Goal: Task Accomplishment & Management: Manage account settings

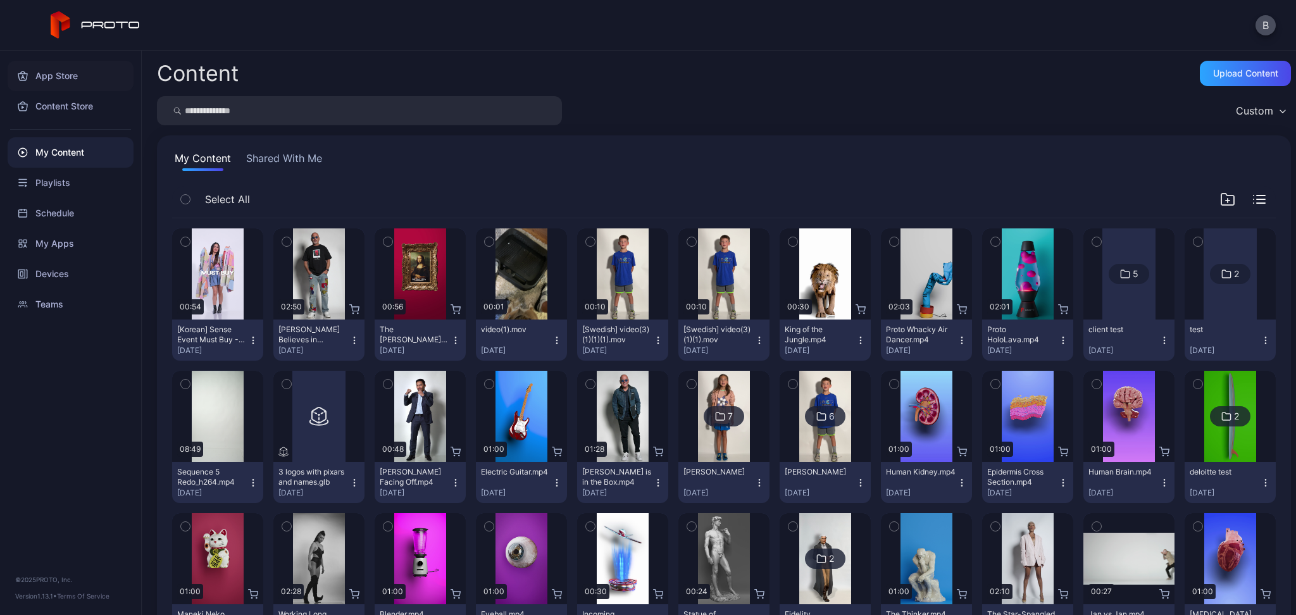
click at [37, 74] on div "App Store" at bounding box center [71, 76] width 126 height 30
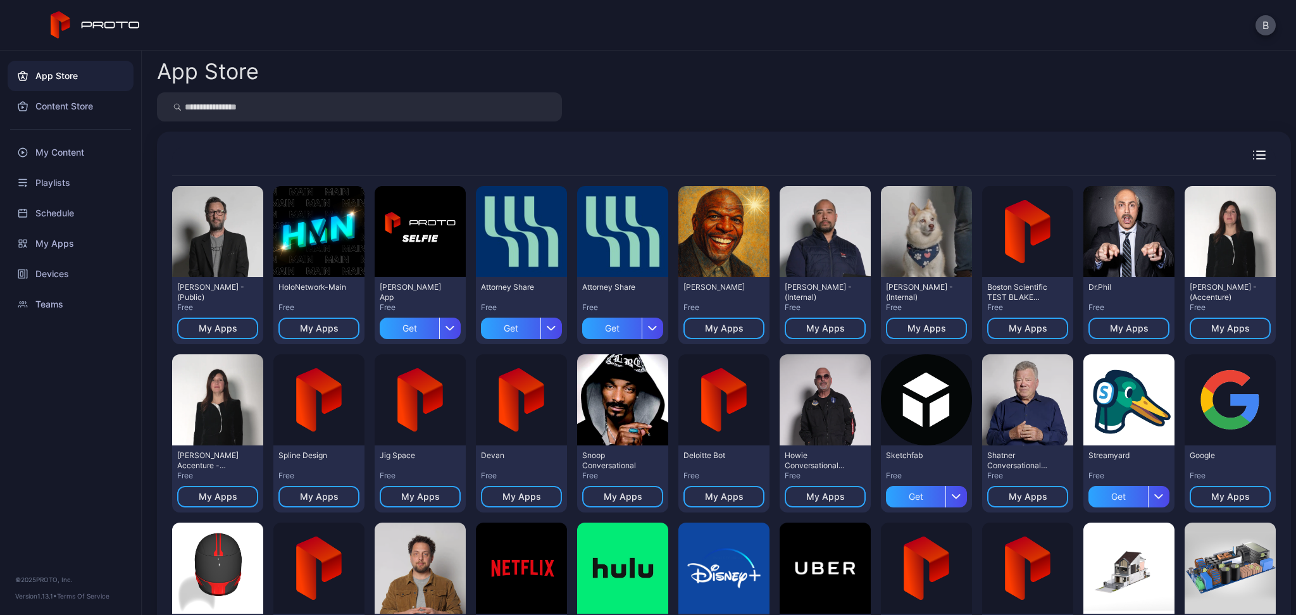
click at [1263, 36] on div "B" at bounding box center [648, 25] width 1296 height 51
click at [1263, 28] on button "B" at bounding box center [1266, 25] width 20 height 20
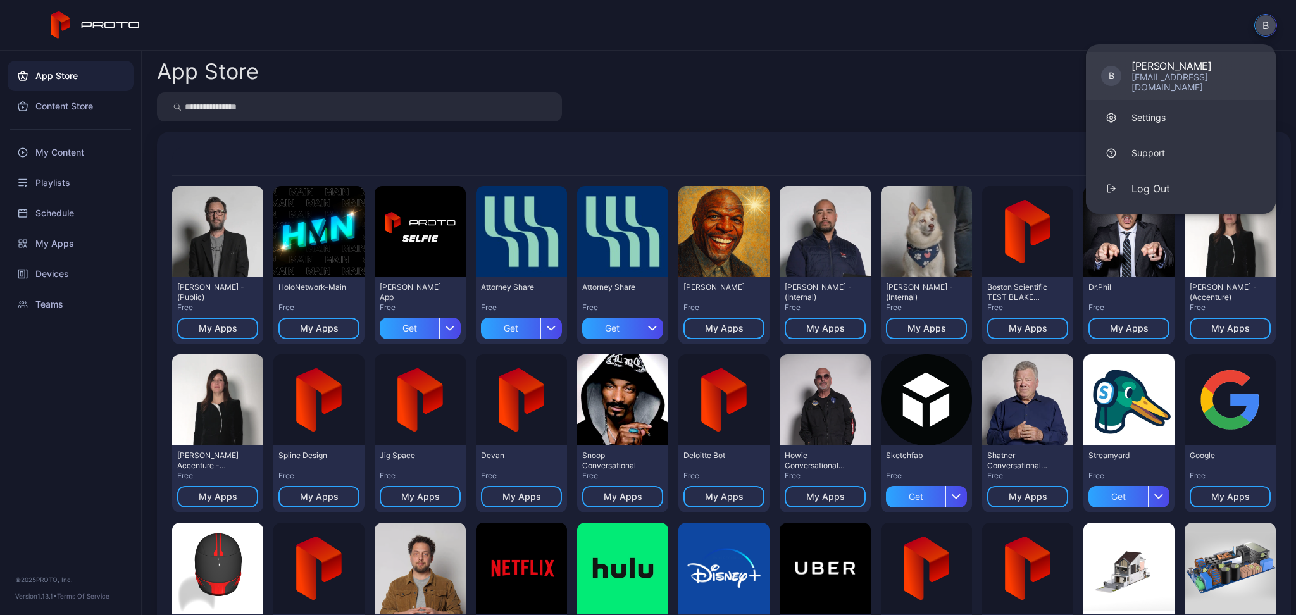
click at [1134, 72] on div "[EMAIL_ADDRESS][DOMAIN_NAME]" at bounding box center [1196, 82] width 129 height 20
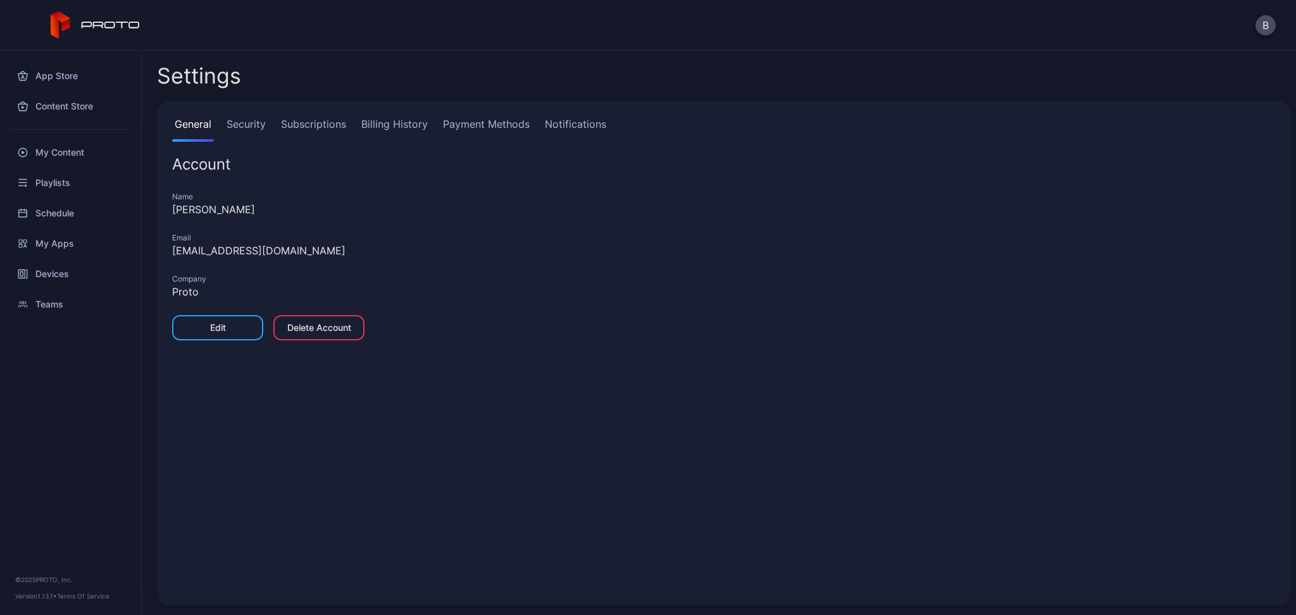
click at [1276, 19] on div "B" at bounding box center [648, 25] width 1296 height 51
click at [1267, 20] on button "B" at bounding box center [1266, 25] width 20 height 20
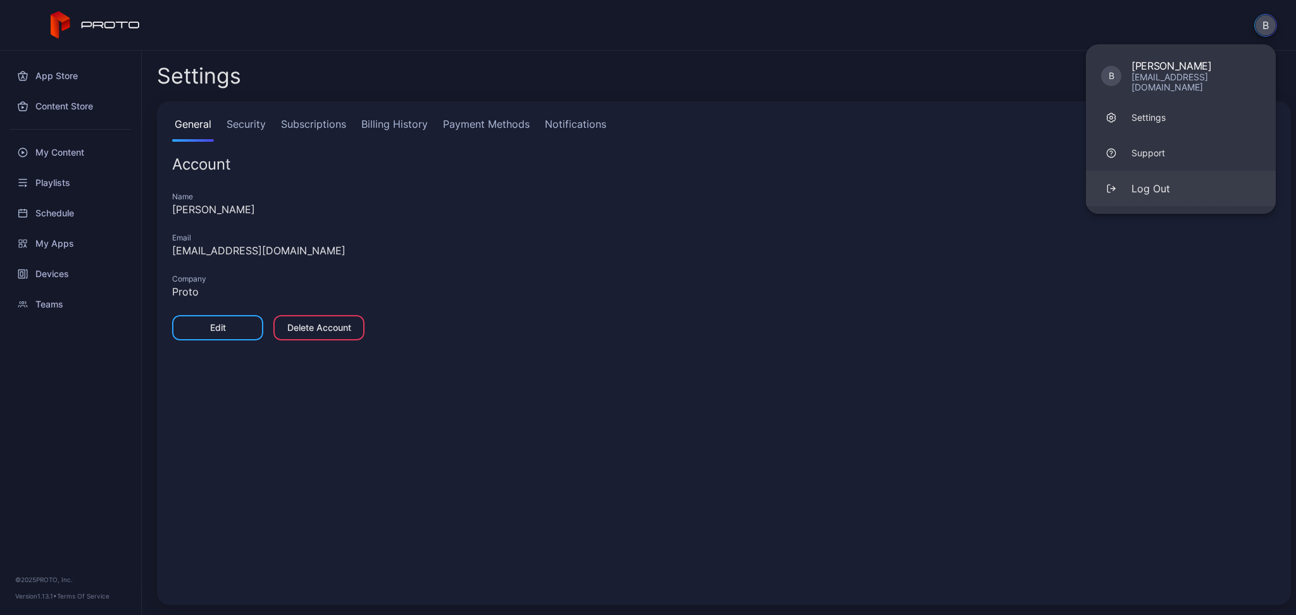
click at [1148, 181] on div "Log Out" at bounding box center [1151, 188] width 39 height 15
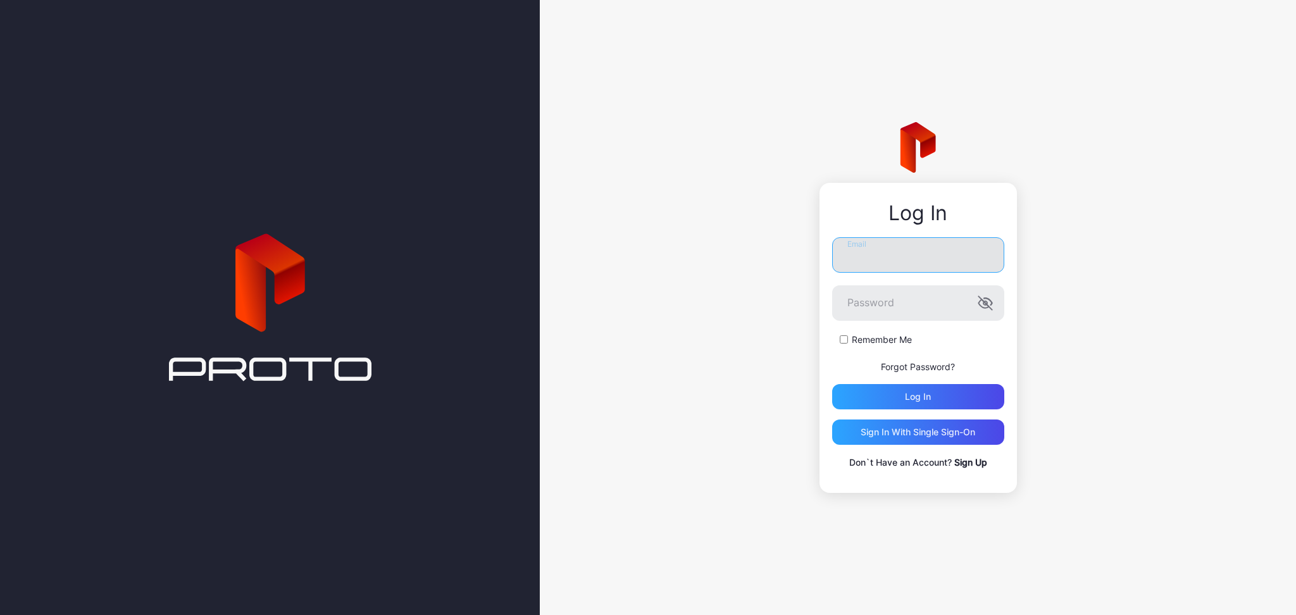
click at [884, 258] on input "Email" at bounding box center [918, 254] width 172 height 35
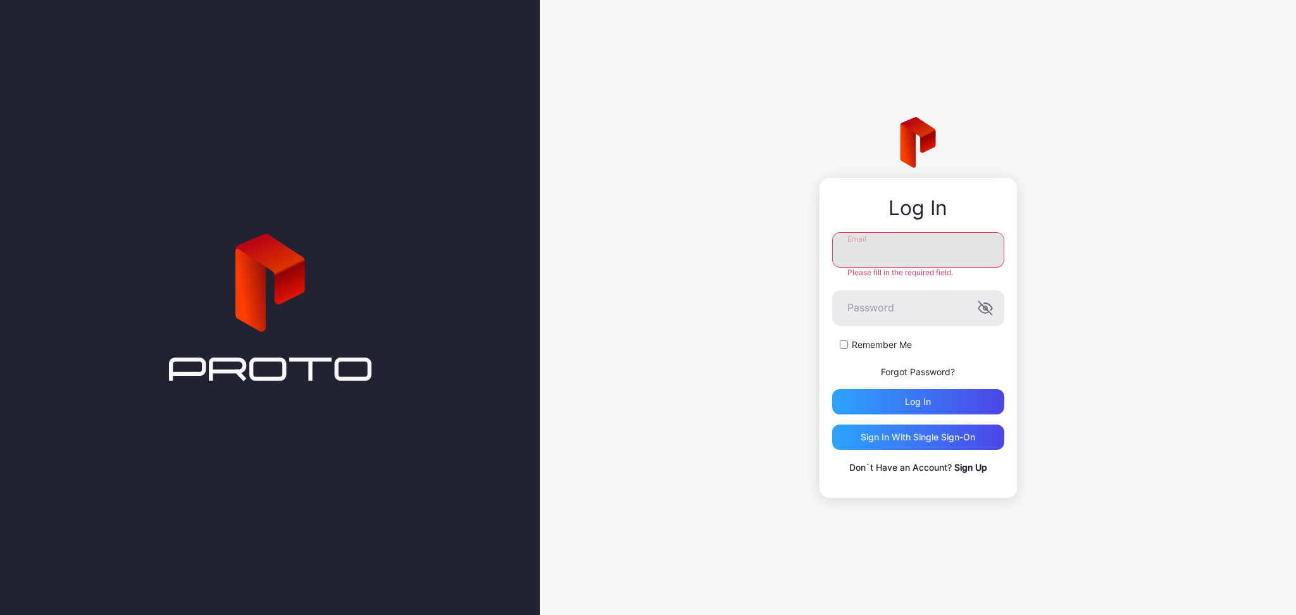
type input "**********"
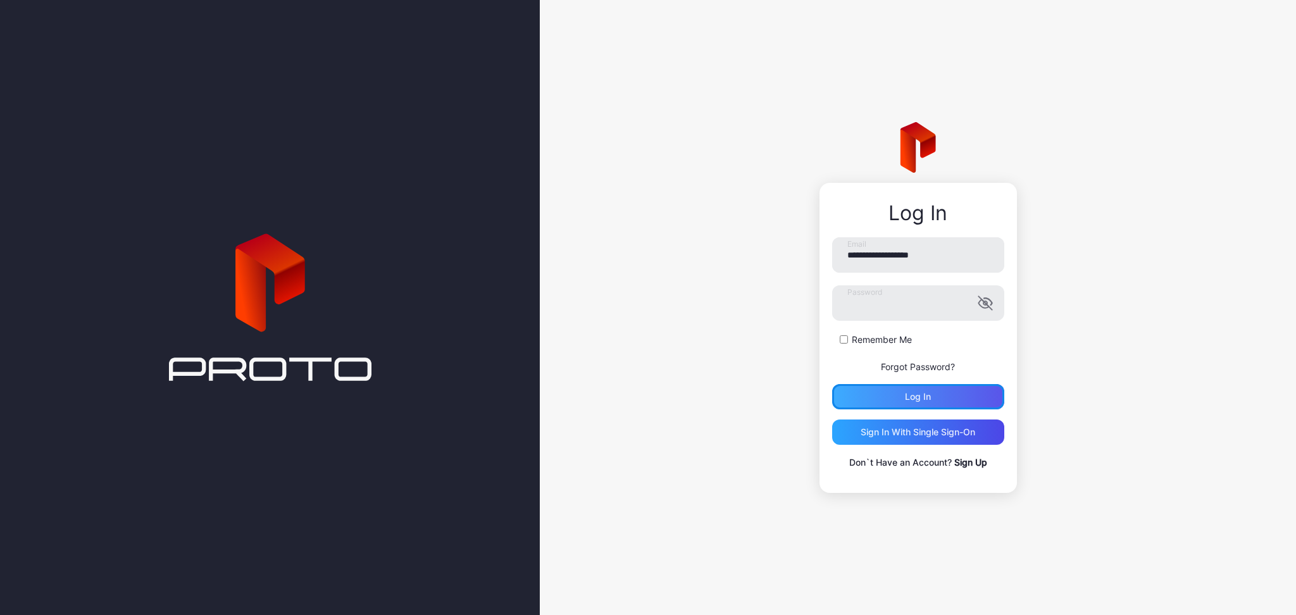
click at [930, 391] on div "Log in" at bounding box center [918, 396] width 172 height 25
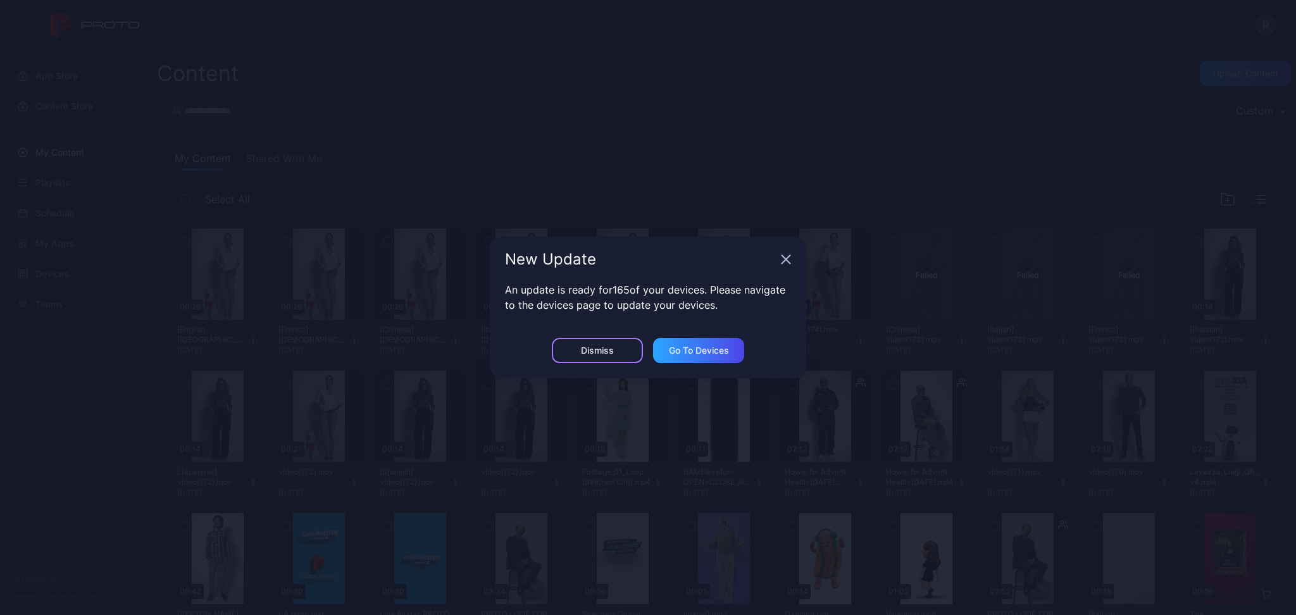
click at [602, 346] on div "Dismiss" at bounding box center [597, 351] width 33 height 10
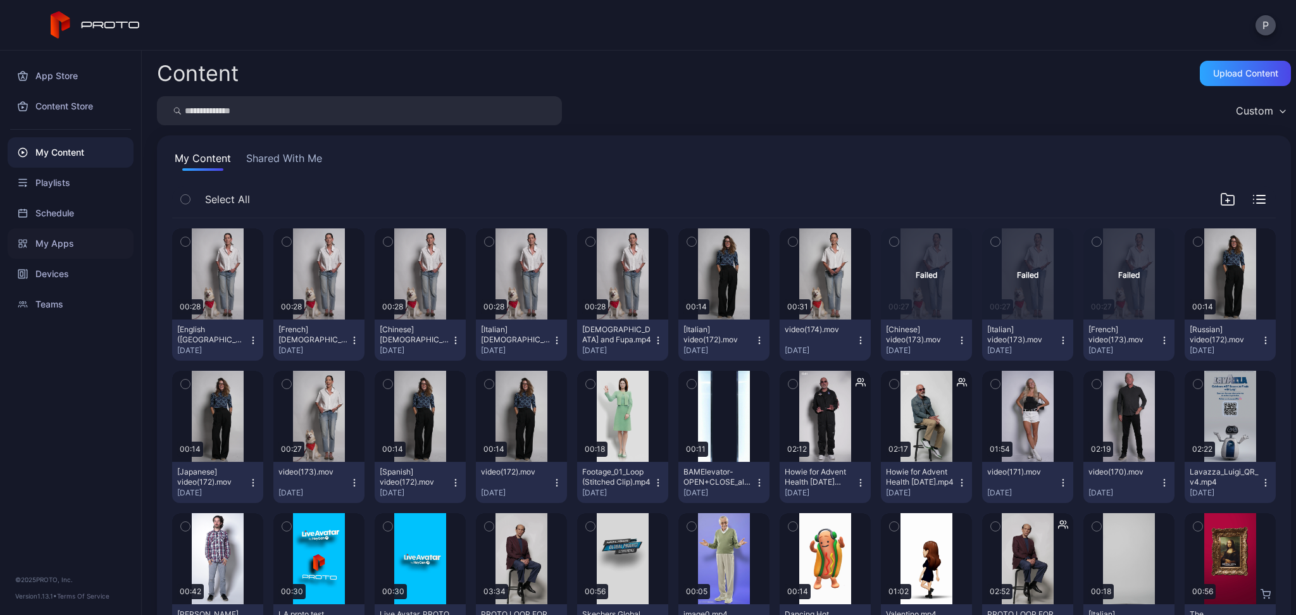
click at [53, 237] on div "My Apps" at bounding box center [71, 244] width 126 height 30
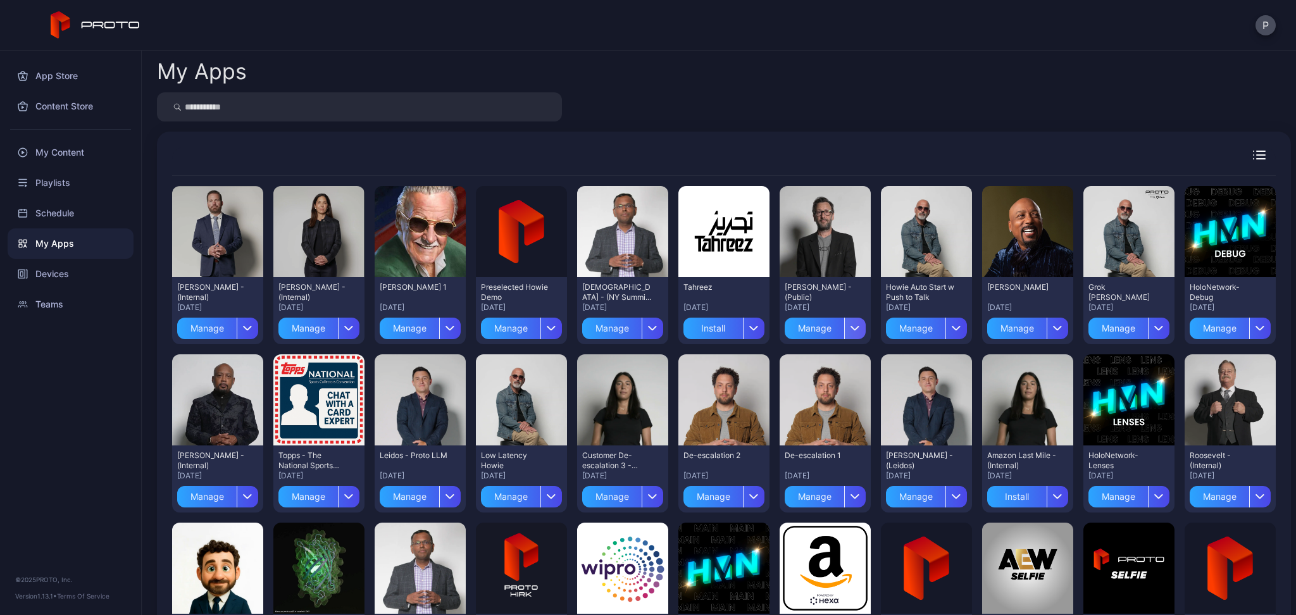
click at [866, 329] on div "button" at bounding box center [855, 329] width 22 height 22
click at [881, 354] on button "Install" at bounding box center [882, 366] width 108 height 41
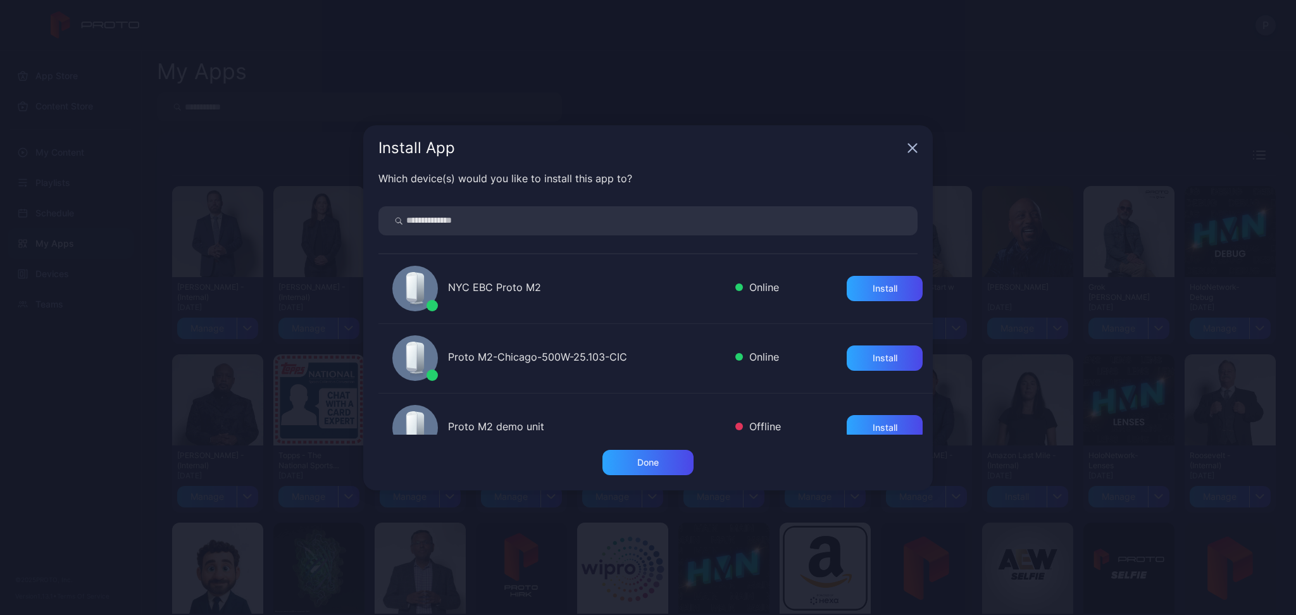
click at [555, 220] on input "search" at bounding box center [648, 220] width 539 height 29
type input "****"
click at [855, 292] on div "Install" at bounding box center [885, 288] width 76 height 25
click at [906, 144] on div "Install App" at bounding box center [648, 148] width 570 height 46
click at [911, 144] on icon "button" at bounding box center [913, 148] width 10 height 10
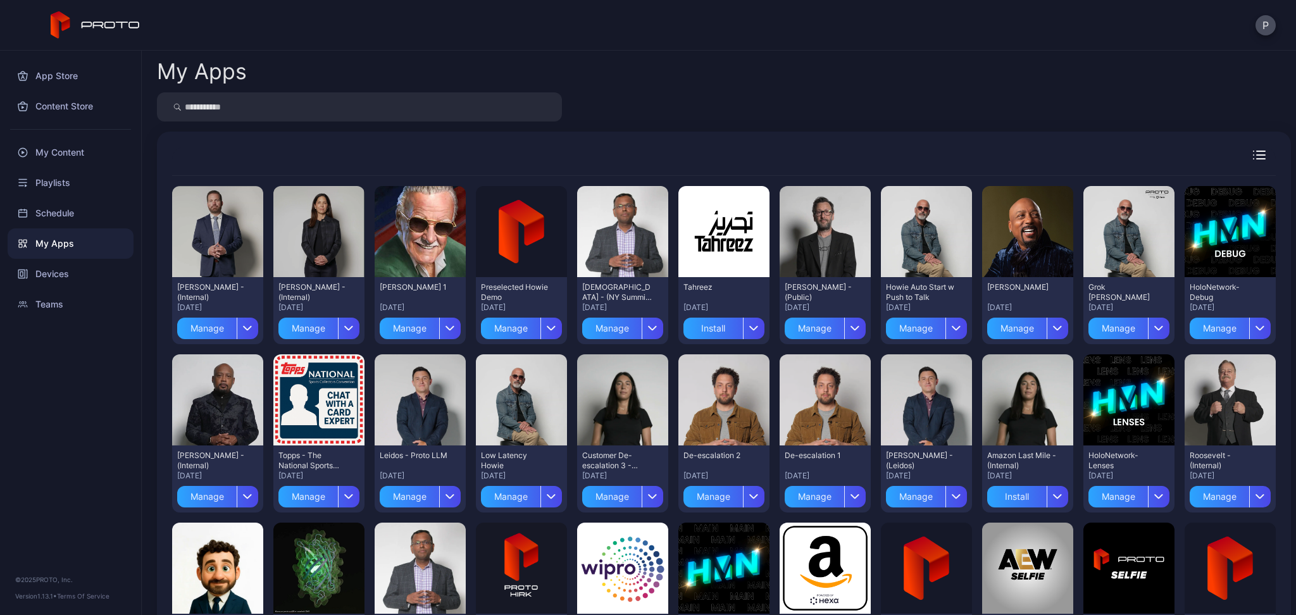
click at [270, 116] on input "search" at bounding box center [359, 106] width 405 height 29
type input "****"
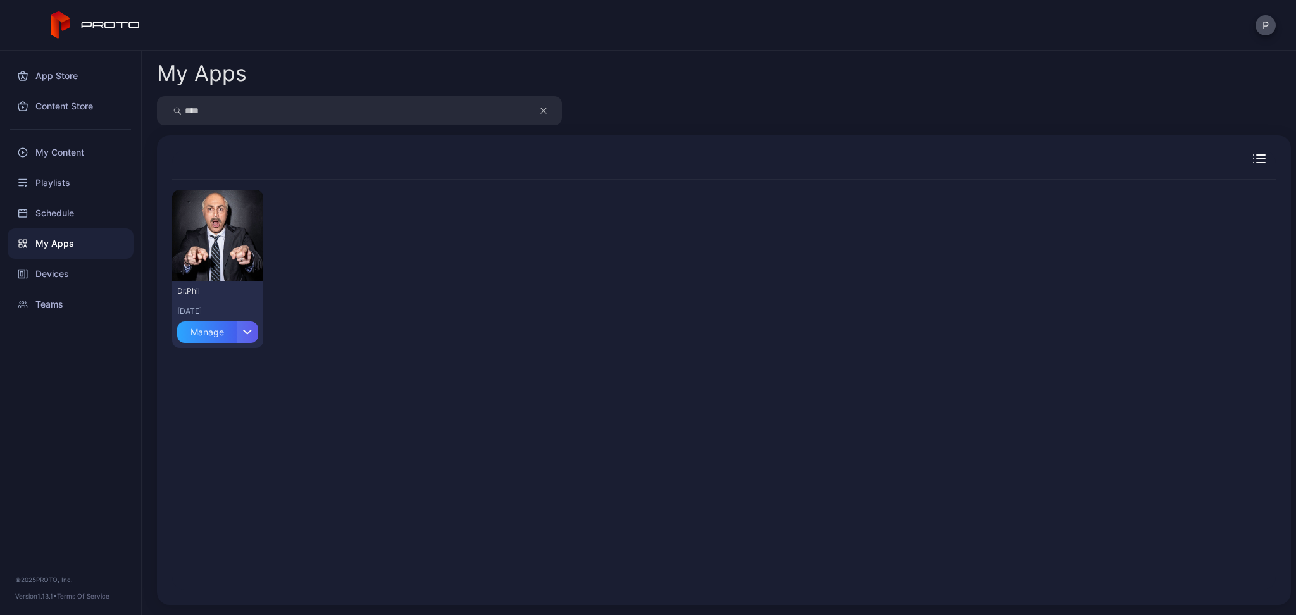
click at [250, 327] on div "button" at bounding box center [248, 333] width 22 height 22
click at [229, 372] on button "Install" at bounding box center [222, 369] width 108 height 41
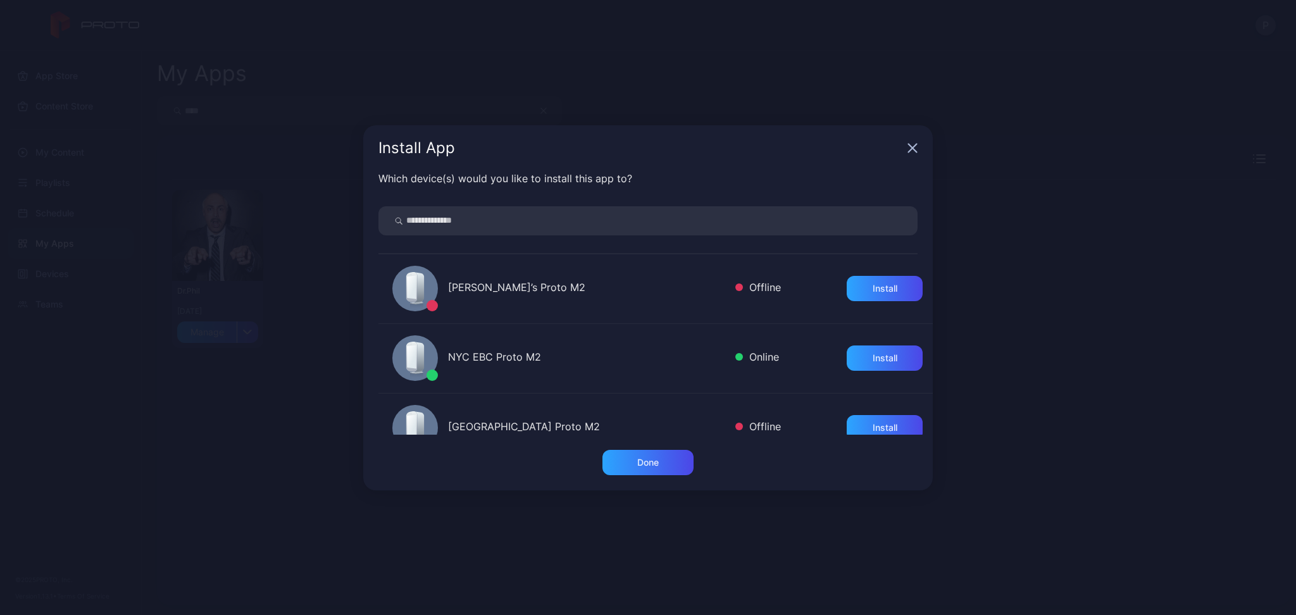
click at [494, 228] on input "search" at bounding box center [648, 220] width 539 height 29
type input "*******"
click at [873, 290] on div "Install" at bounding box center [885, 289] width 25 height 10
click at [910, 157] on div "Install App" at bounding box center [648, 148] width 570 height 46
click at [912, 146] on icon "button" at bounding box center [913, 148] width 10 height 10
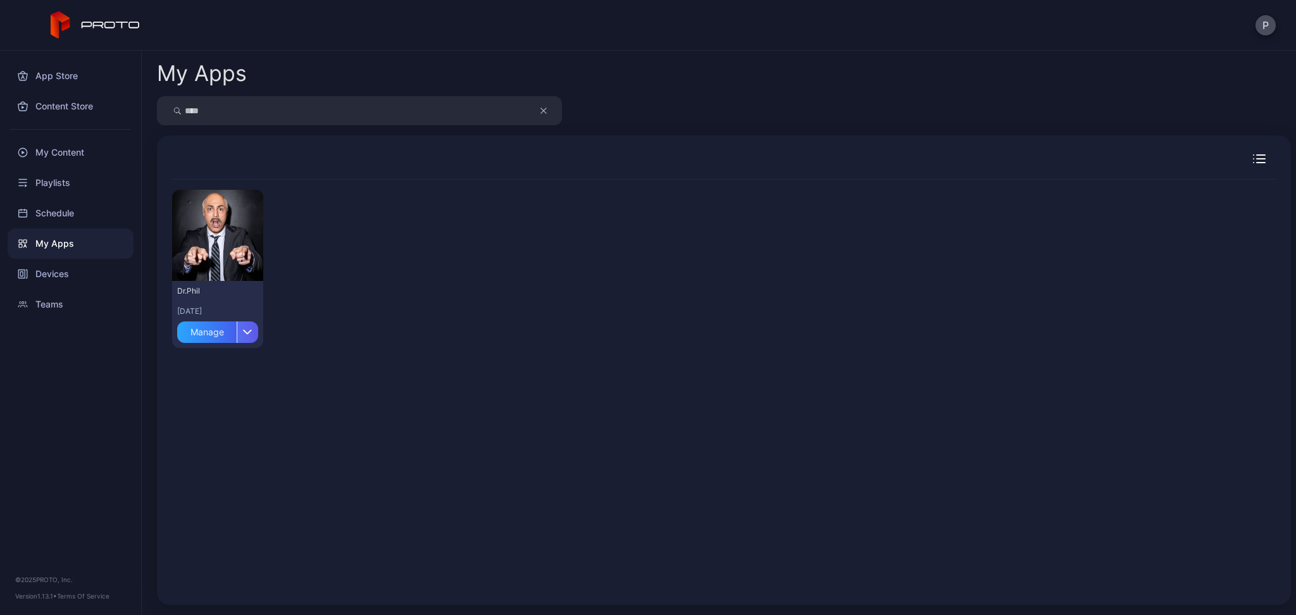
click at [252, 332] on icon "button" at bounding box center [248, 332] width 8 height 4
click at [187, 330] on div "Manage" at bounding box center [206, 333] width 59 height 22
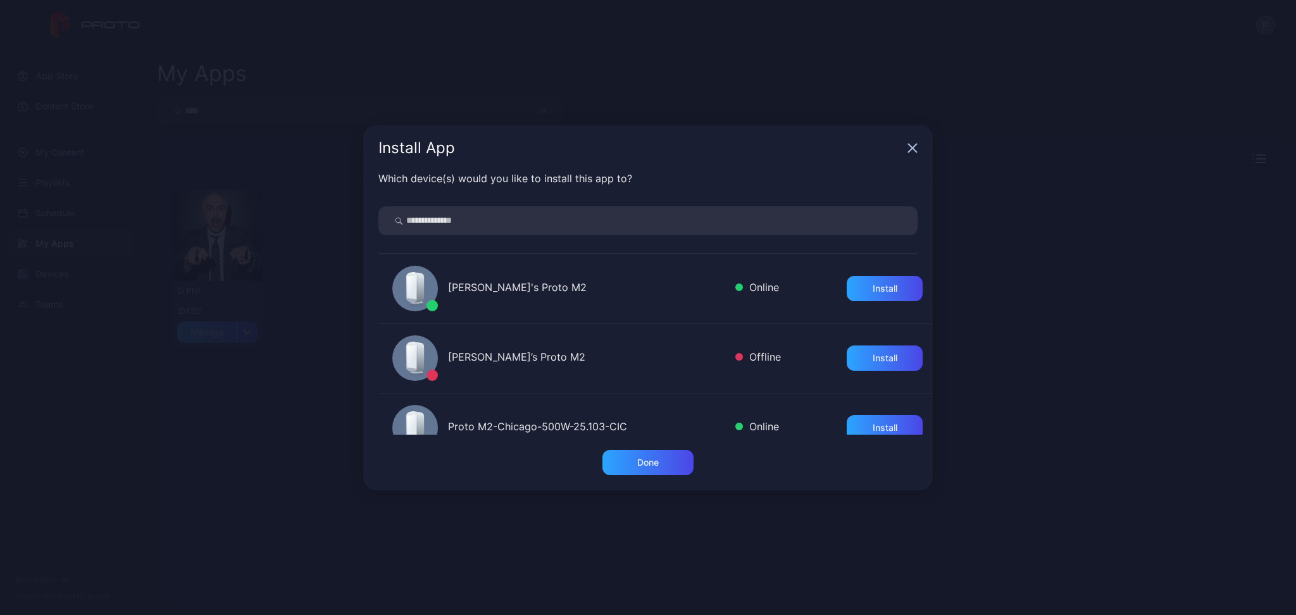
click at [492, 229] on input "search" at bounding box center [648, 220] width 539 height 29
type input "*******"
click at [847, 285] on div "Uninstall" at bounding box center [885, 288] width 76 height 25
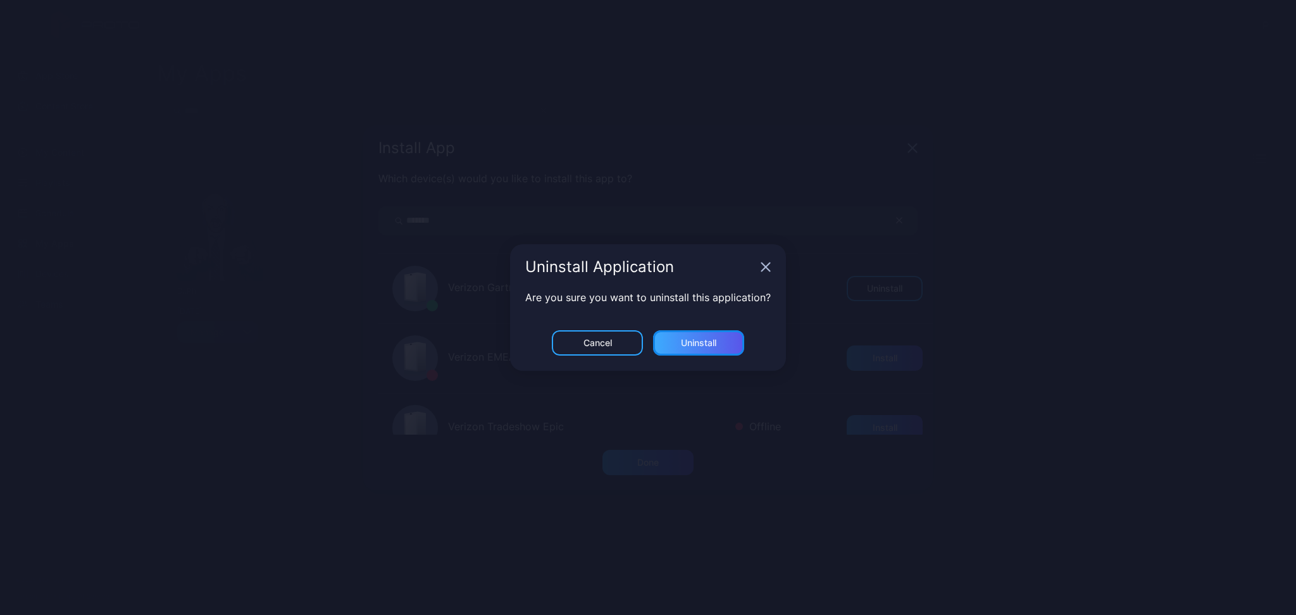
click at [700, 335] on div "Uninstall" at bounding box center [698, 342] width 91 height 25
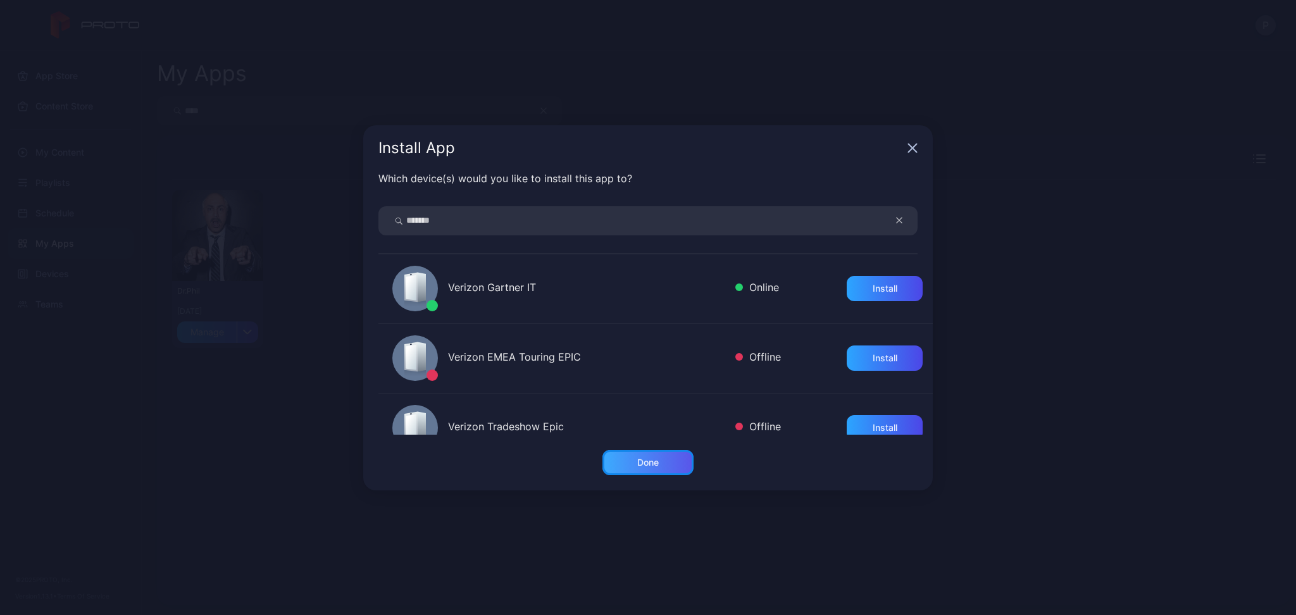
click at [629, 465] on div "Done" at bounding box center [648, 462] width 91 height 25
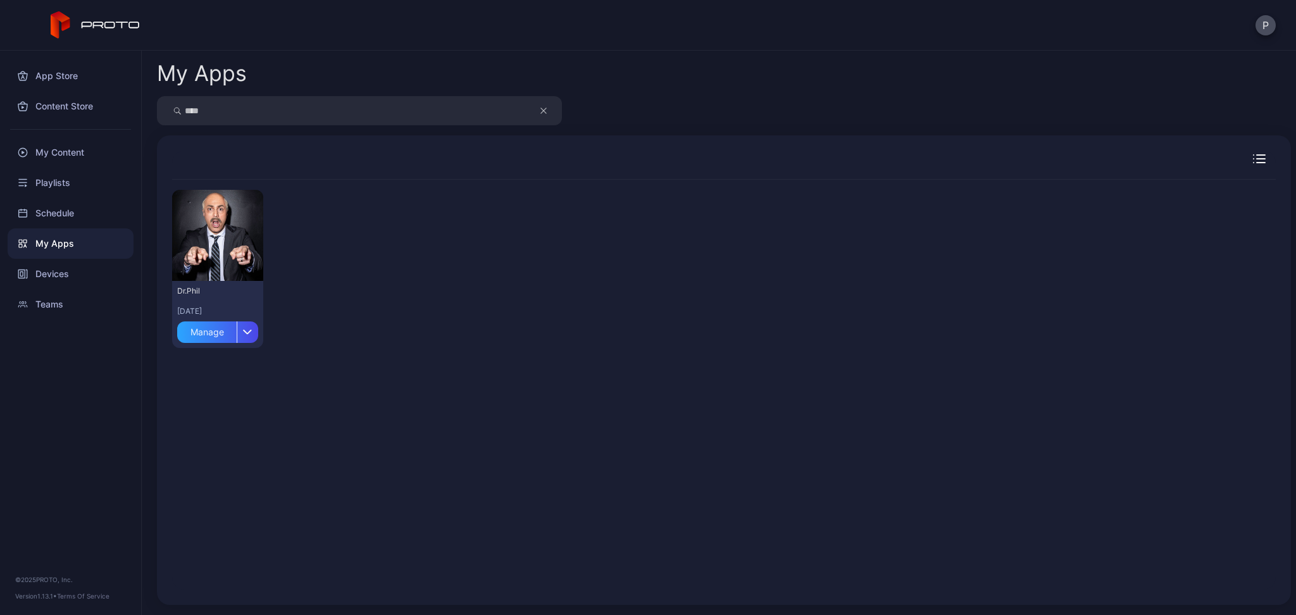
click at [539, 113] on button "button" at bounding box center [550, 110] width 24 height 29
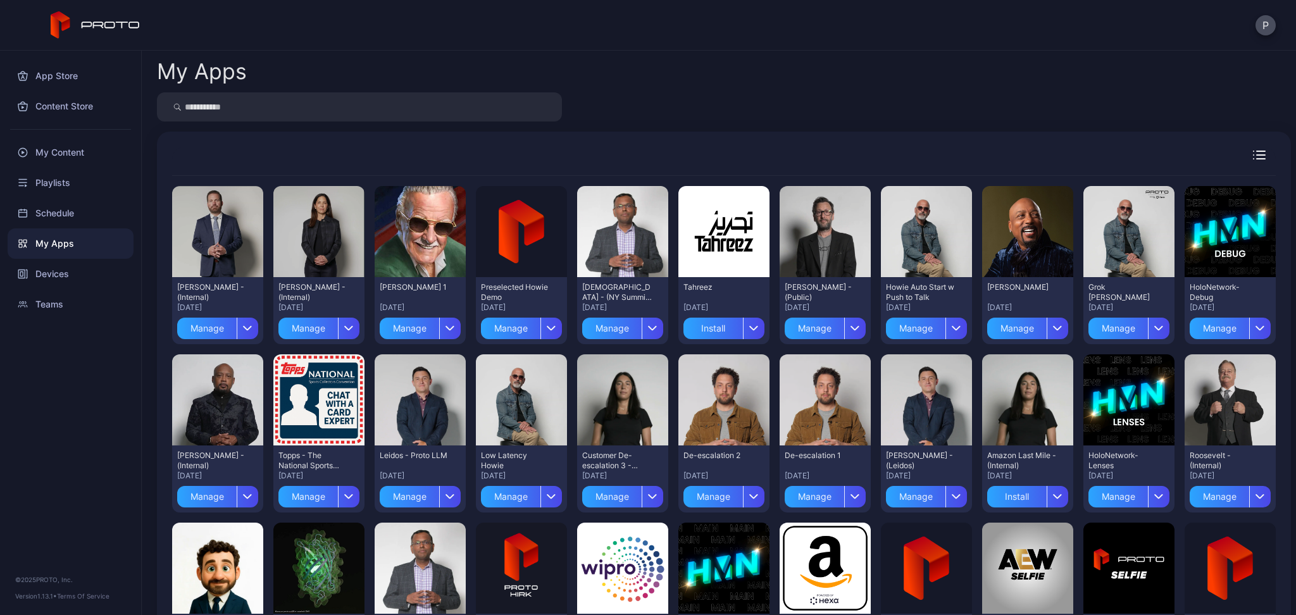
click at [214, 119] on input "search" at bounding box center [359, 106] width 405 height 29
type input "*****"
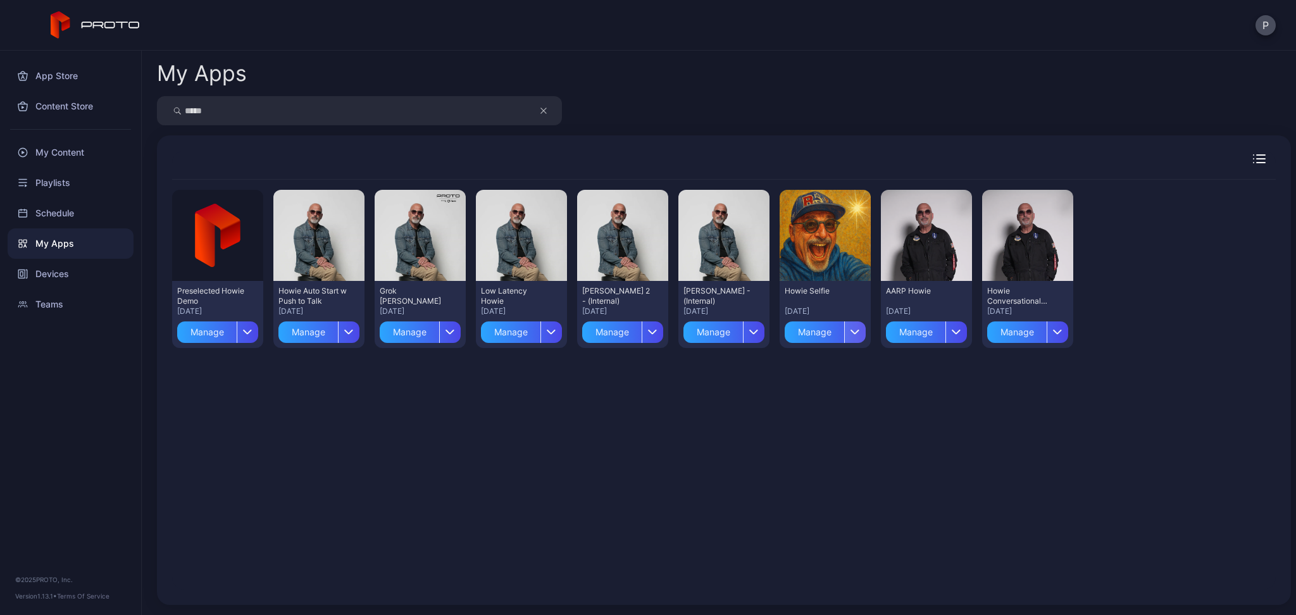
click at [866, 337] on div "button" at bounding box center [855, 333] width 22 height 22
click at [874, 371] on button "Install" at bounding box center [882, 369] width 108 height 41
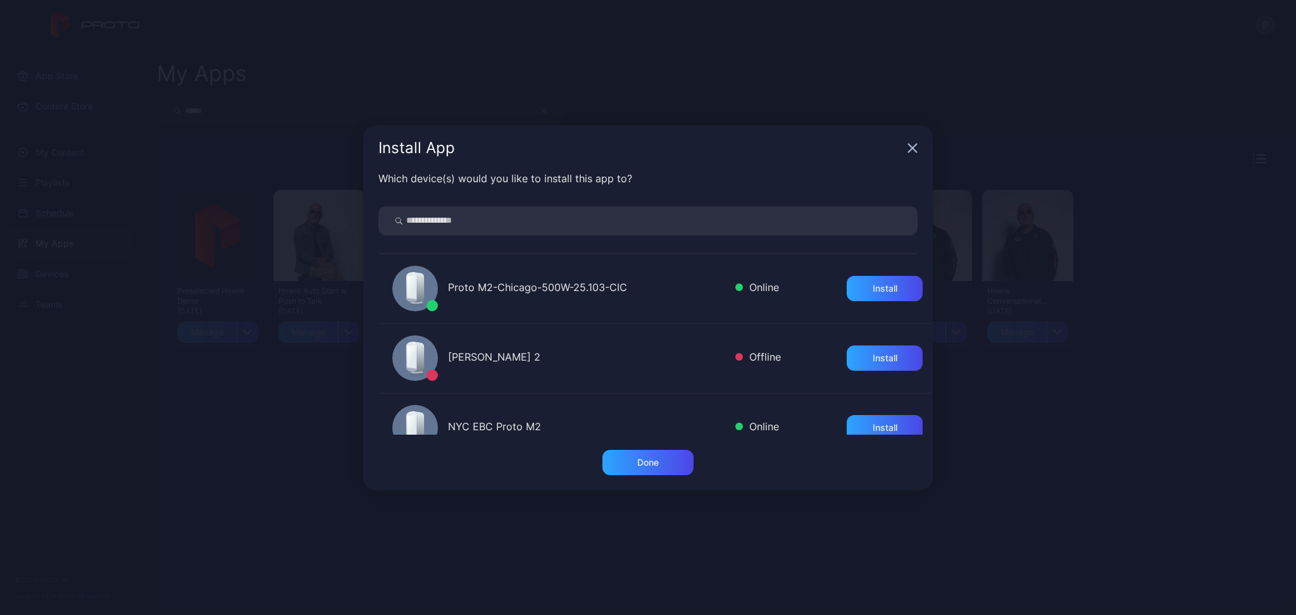
click at [423, 219] on input "search" at bounding box center [648, 220] width 539 height 29
type input "*******"
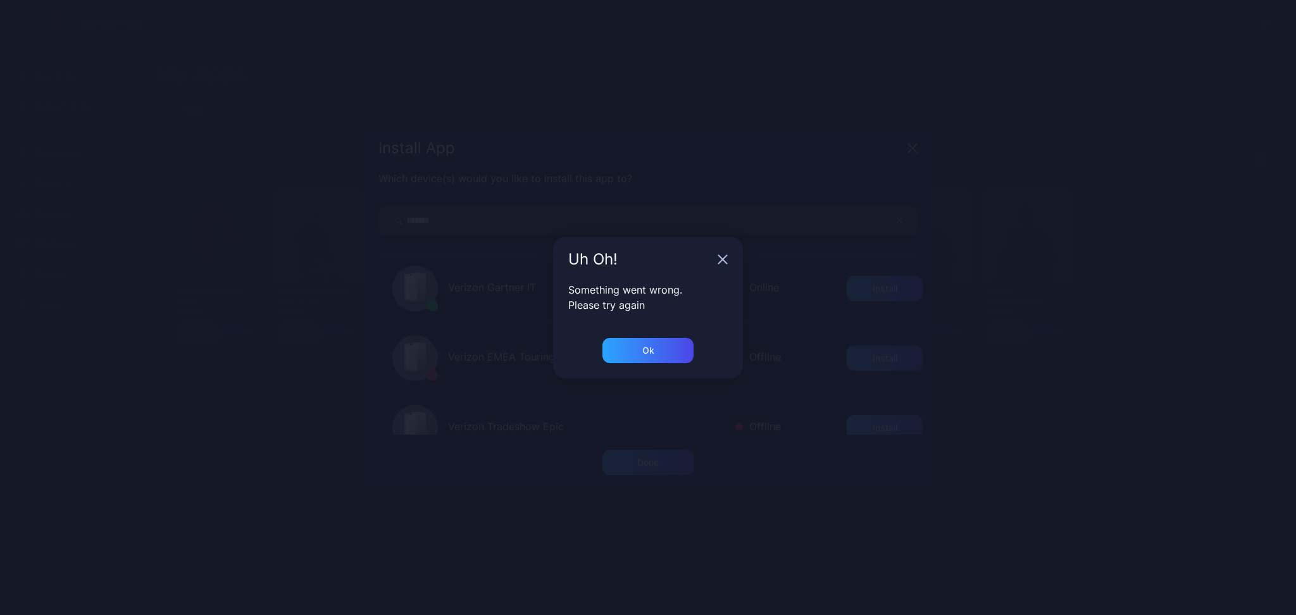
click at [620, 365] on div "Ok" at bounding box center [648, 358] width 190 height 41
click at [626, 354] on div "Ok" at bounding box center [648, 350] width 91 height 25
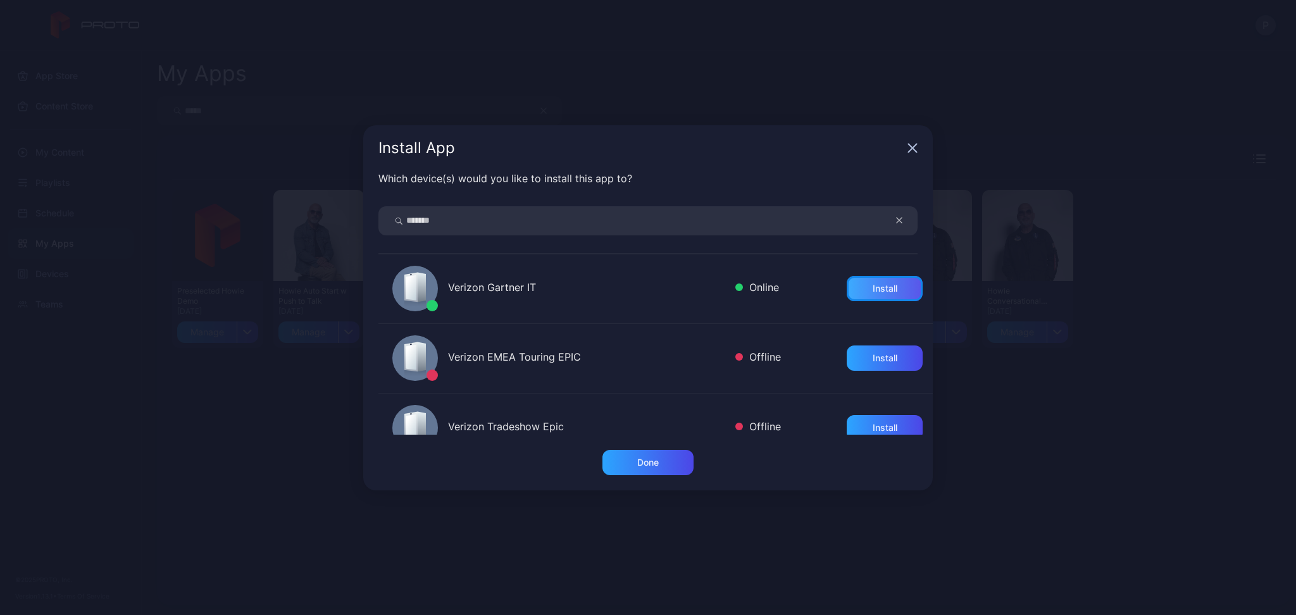
click at [869, 280] on div "Install" at bounding box center [885, 288] width 76 height 25
click at [908, 146] on icon "button" at bounding box center [913, 148] width 10 height 10
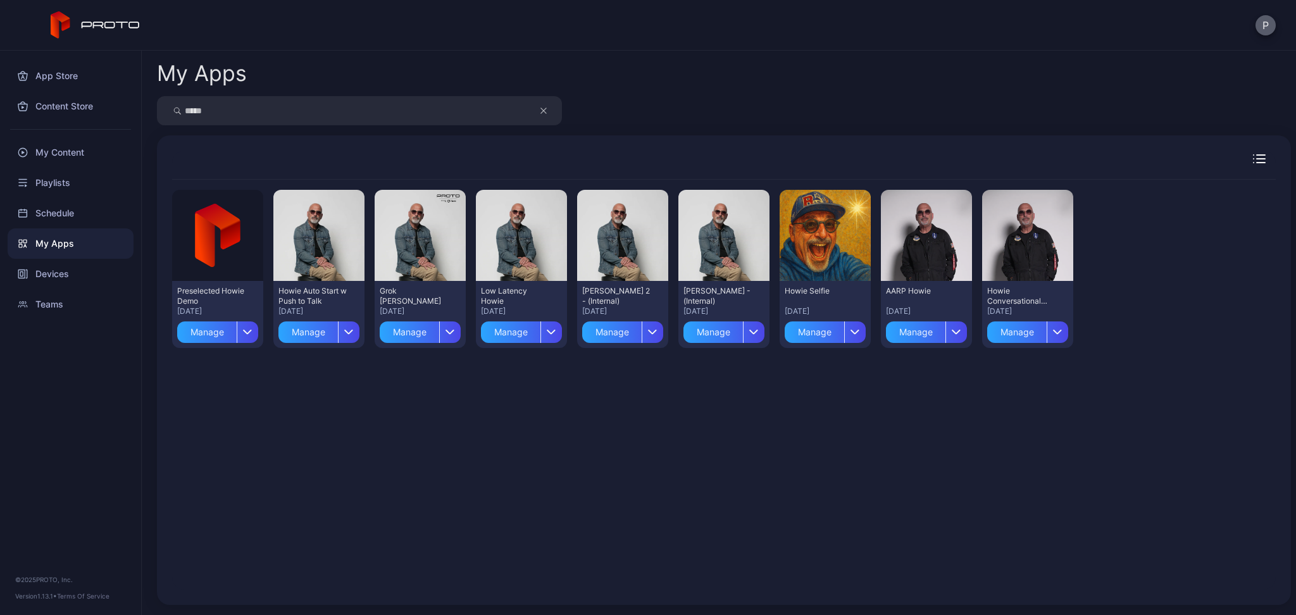
click at [1263, 23] on button "P" at bounding box center [1266, 25] width 20 height 20
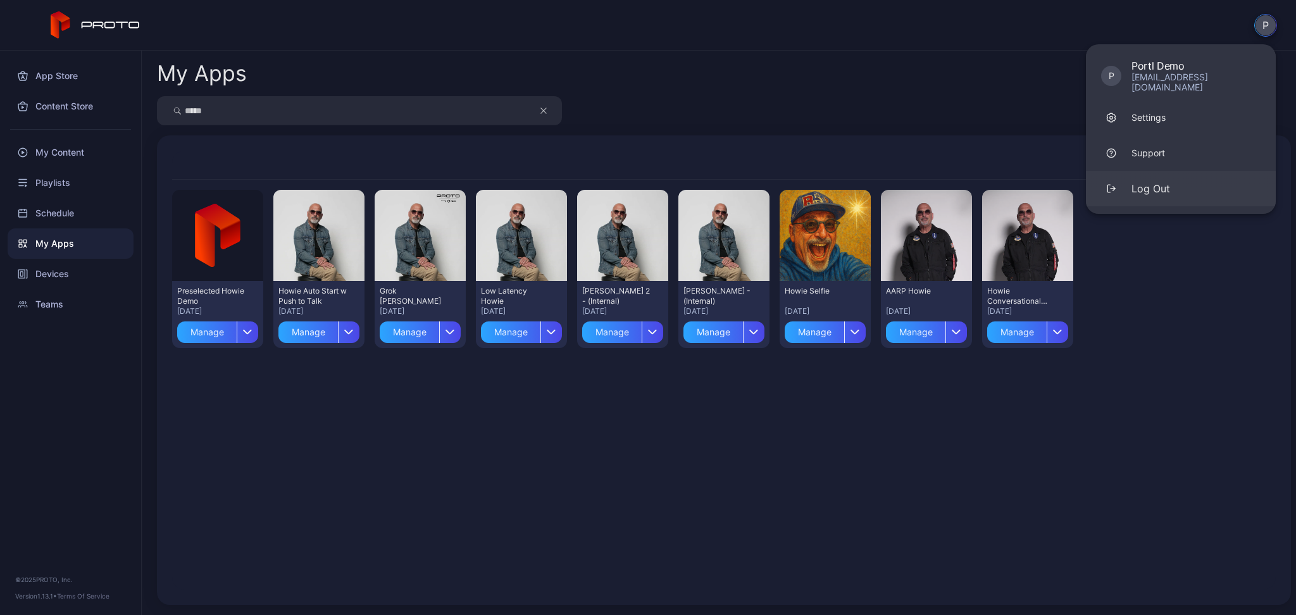
click at [1196, 177] on button "Log Out" at bounding box center [1181, 188] width 190 height 35
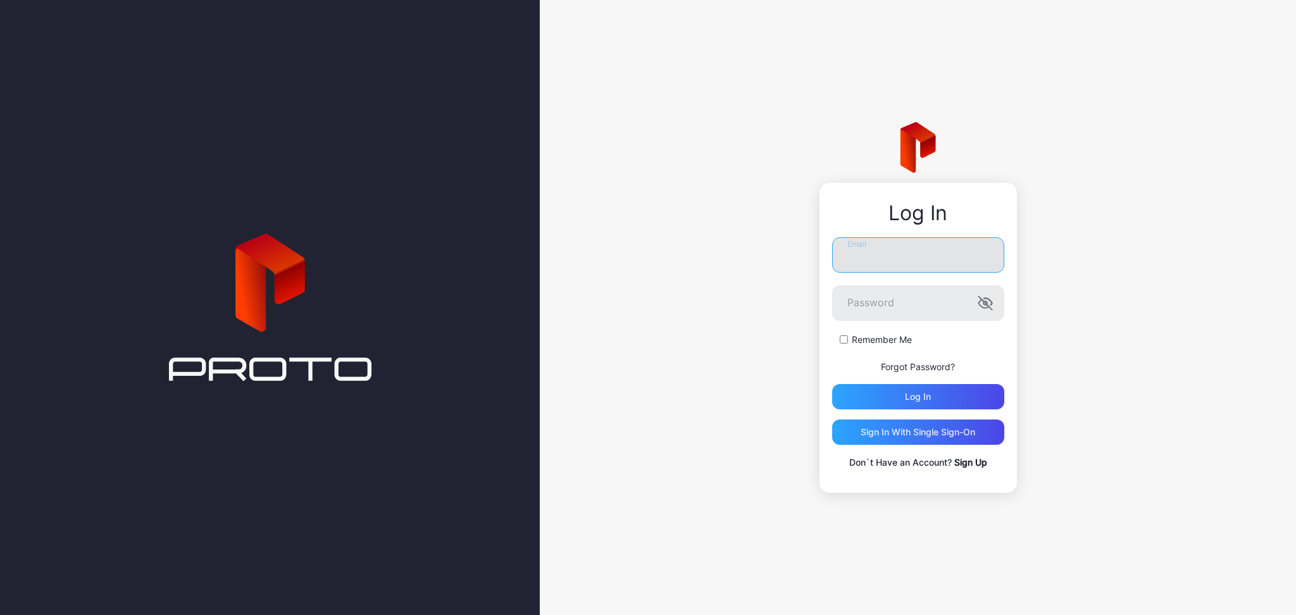
click at [886, 267] on input "Email" at bounding box center [918, 254] width 172 height 35
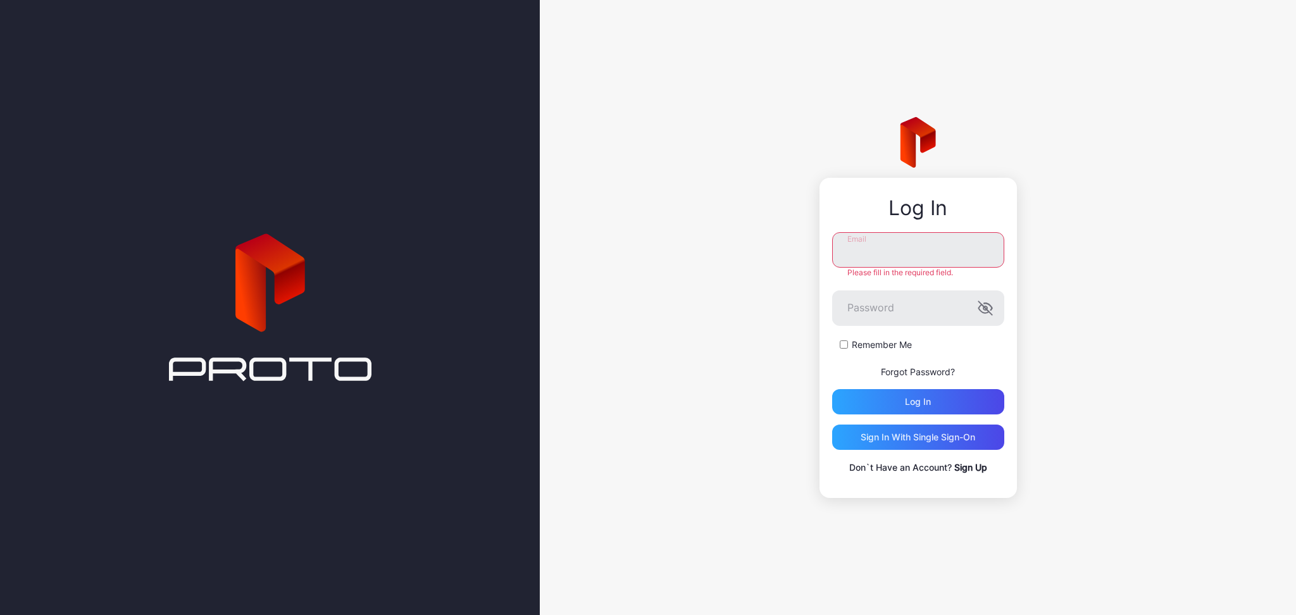
type input "**********"
click at [984, 306] on icon "button" at bounding box center [985, 308] width 15 height 15
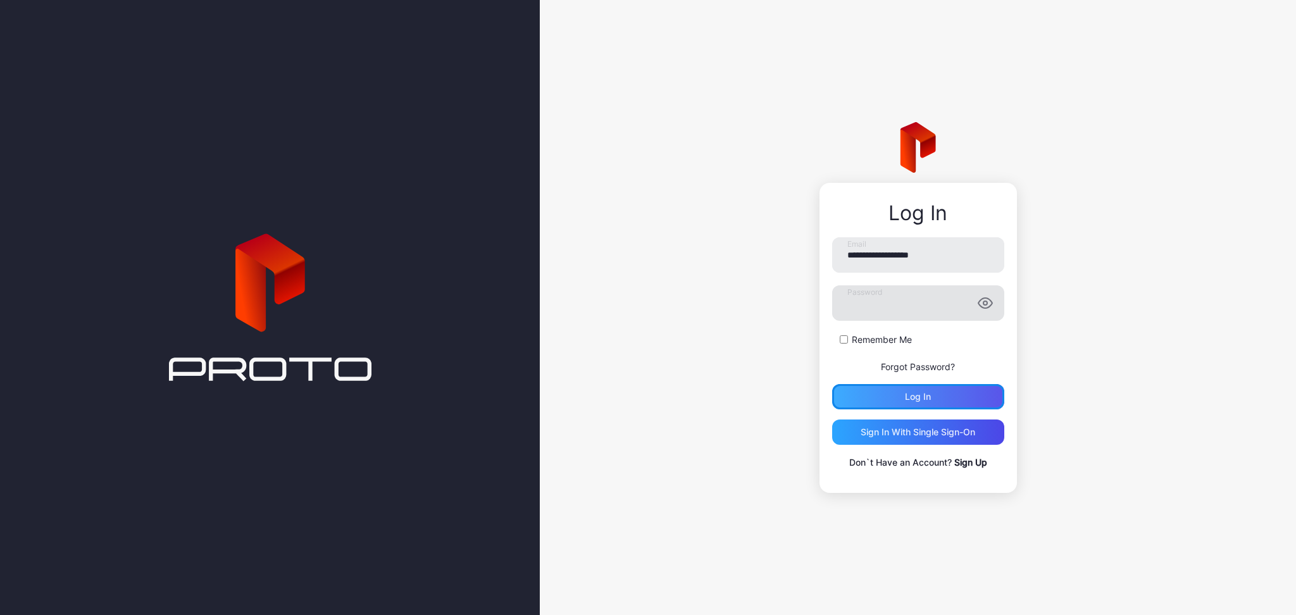
click at [936, 391] on div "Log in" at bounding box center [918, 396] width 172 height 25
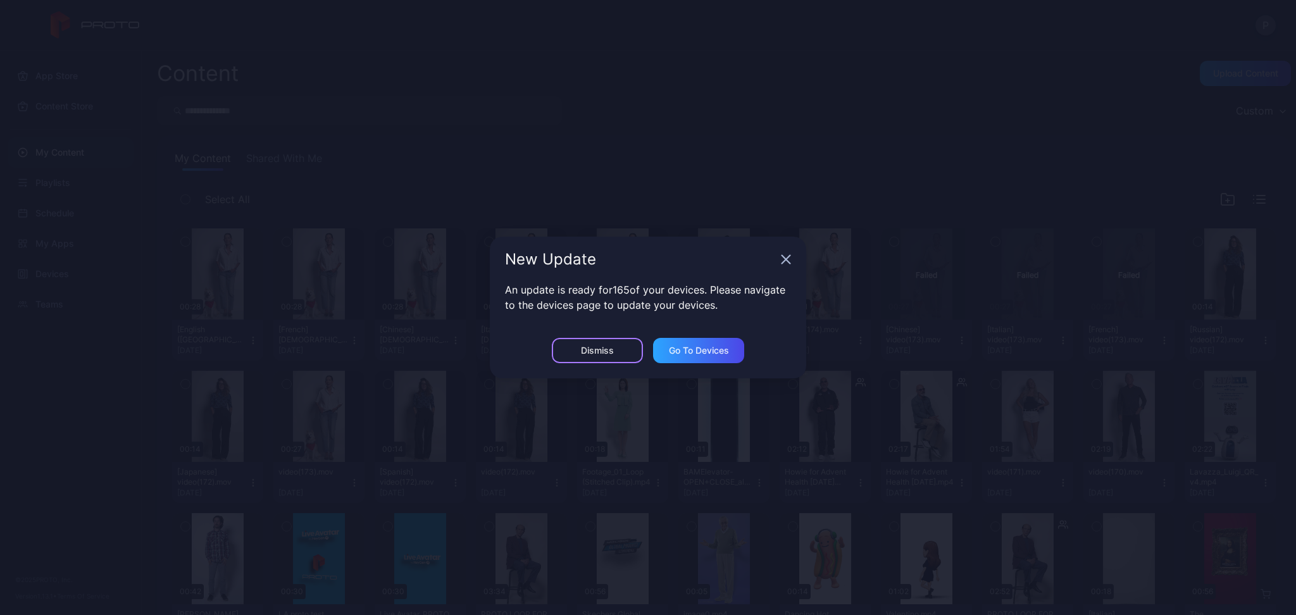
click at [590, 338] on div "Dismiss" at bounding box center [597, 350] width 91 height 25
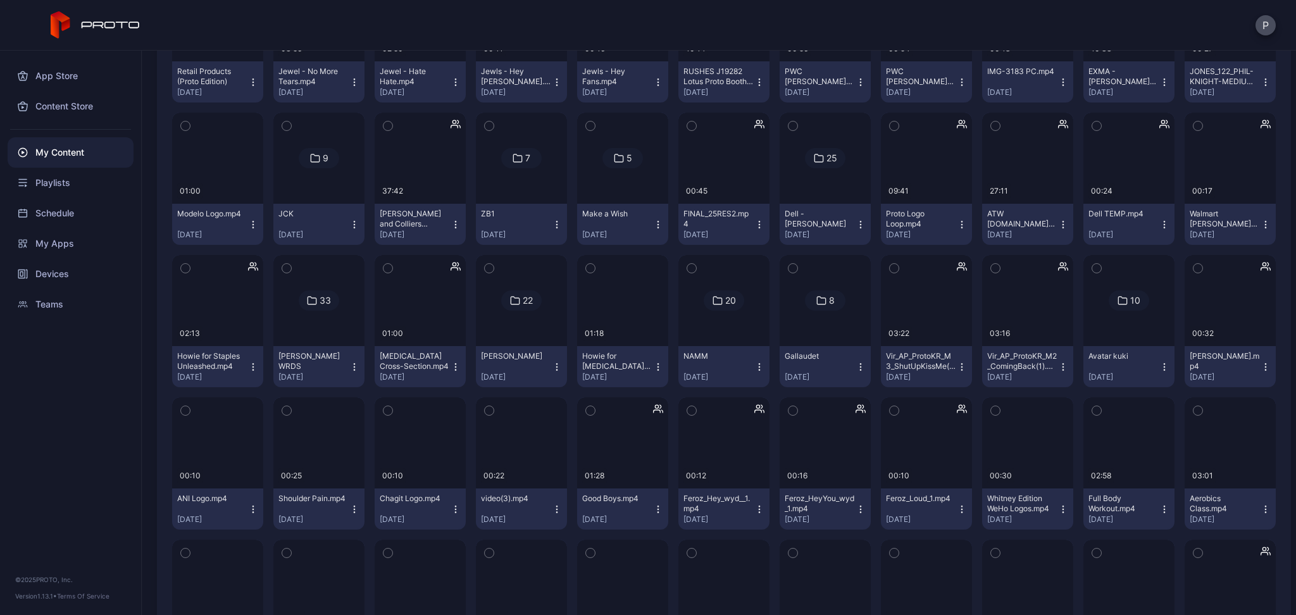
scroll to position [8515, 0]
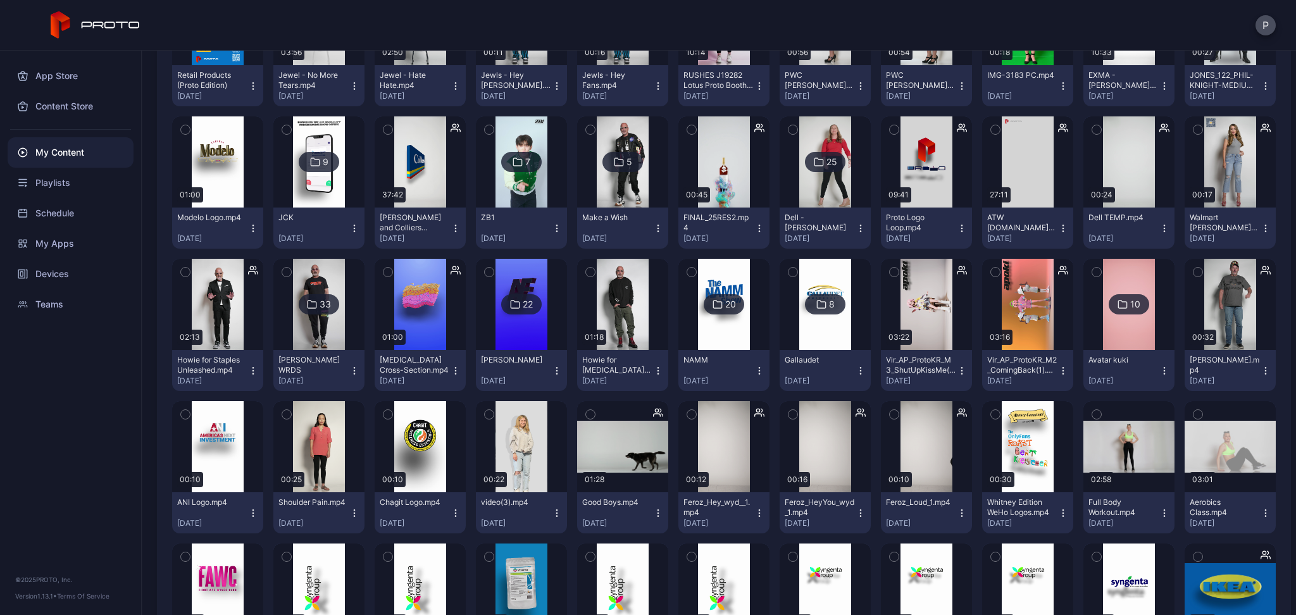
drag, startPoint x: 978, startPoint y: 296, endPoint x: 1005, endPoint y: 306, distance: 29.0
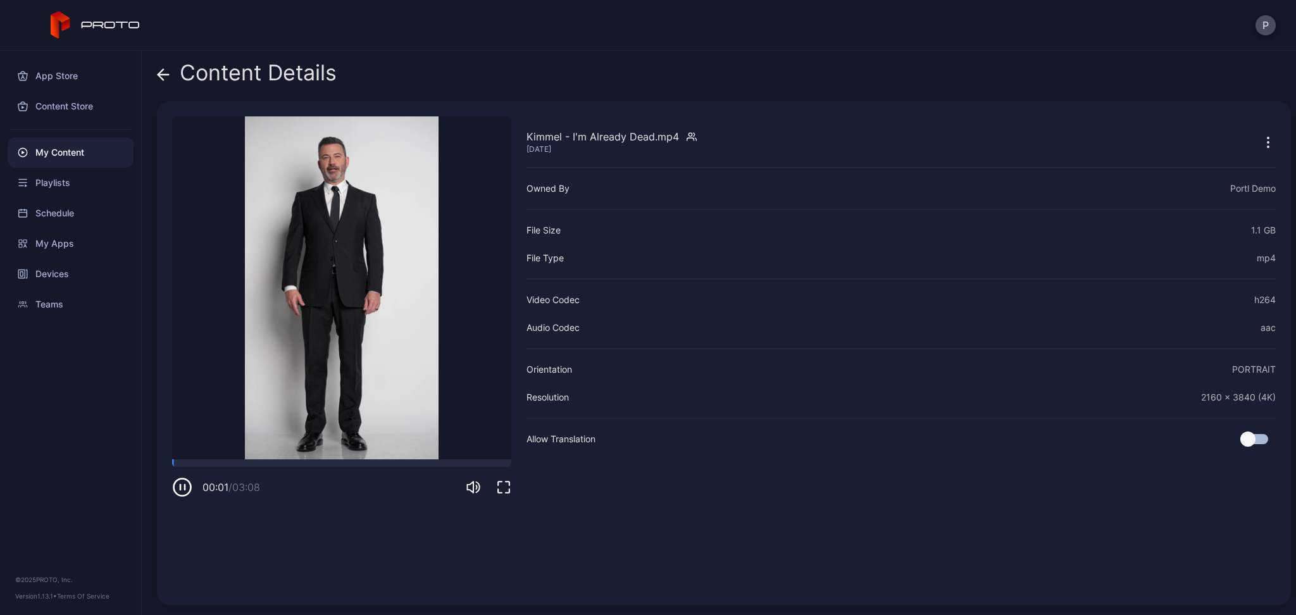
click at [160, 75] on icon at bounding box center [163, 75] width 11 height 0
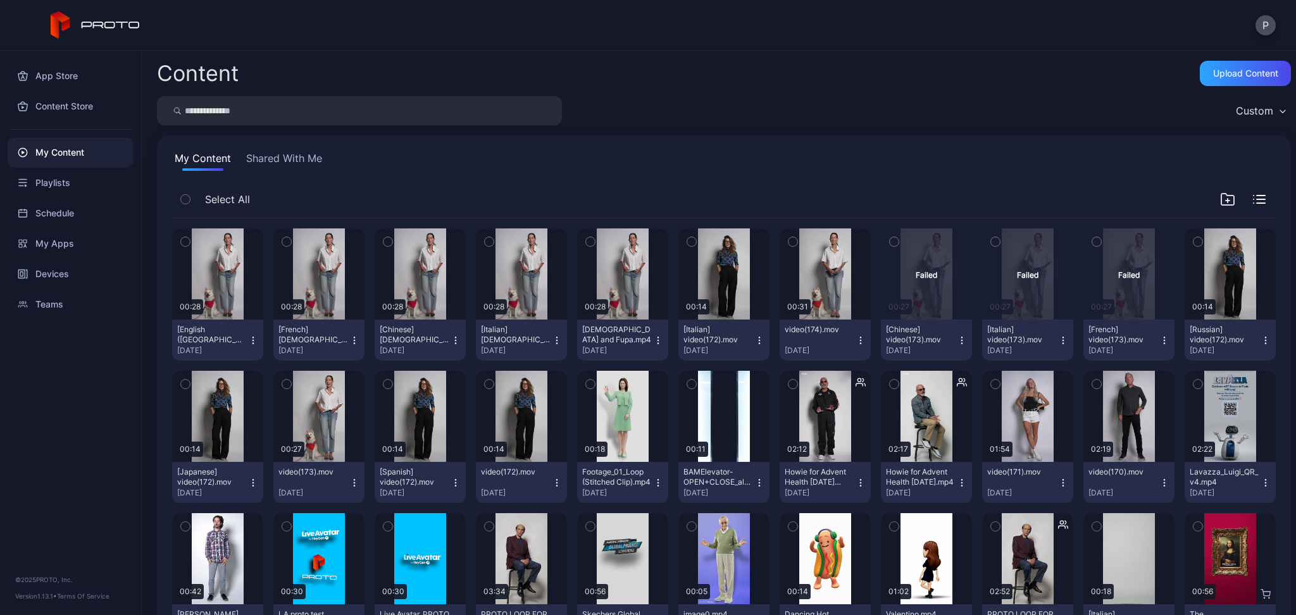
click at [249, 105] on input "search" at bounding box center [359, 110] width 405 height 29
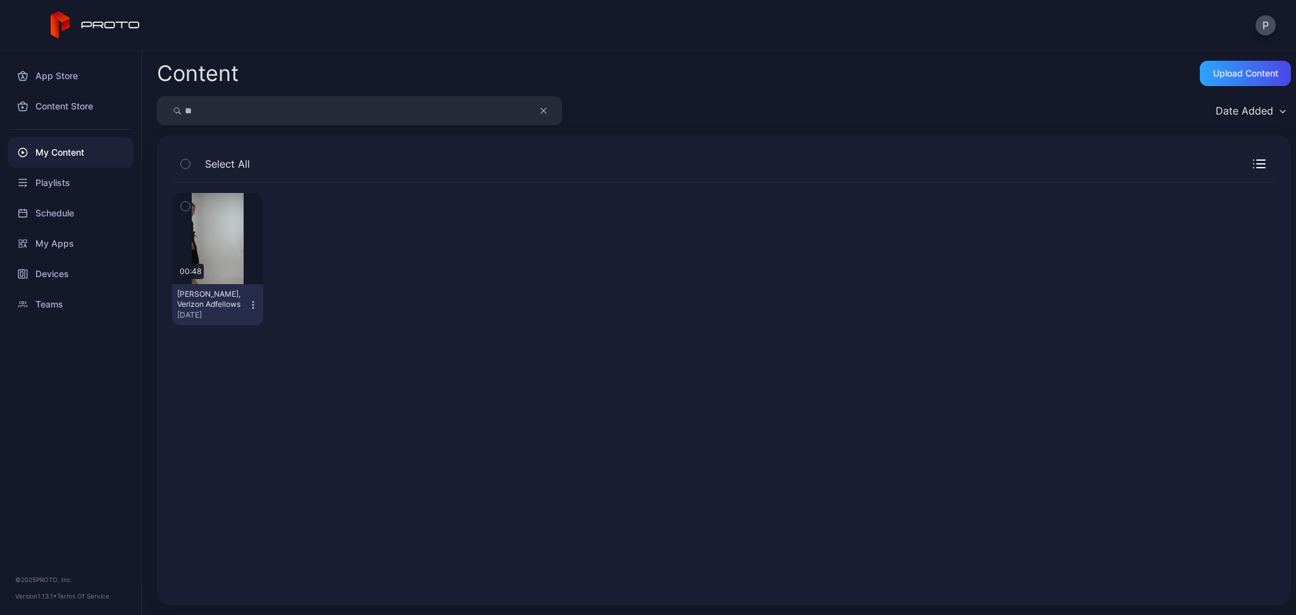
type input "*"
click at [56, 151] on div "My Content" at bounding box center [71, 152] width 126 height 30
click at [266, 123] on input "search" at bounding box center [359, 110] width 405 height 29
type input "***"
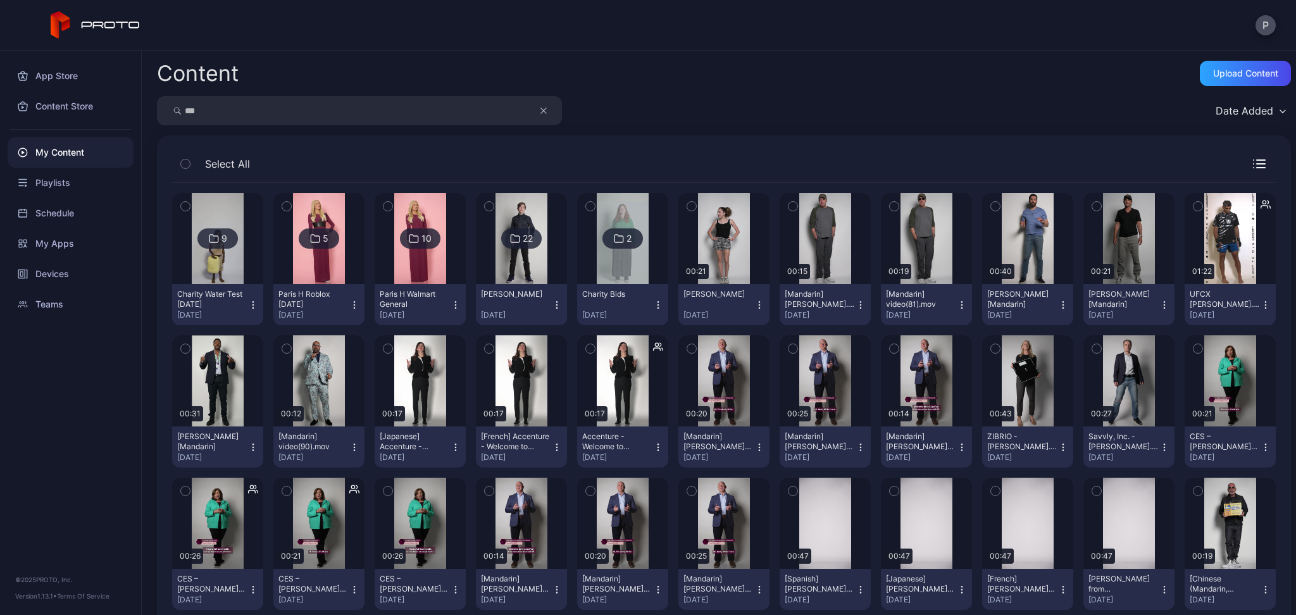
click at [539, 112] on button "button" at bounding box center [550, 110] width 24 height 29
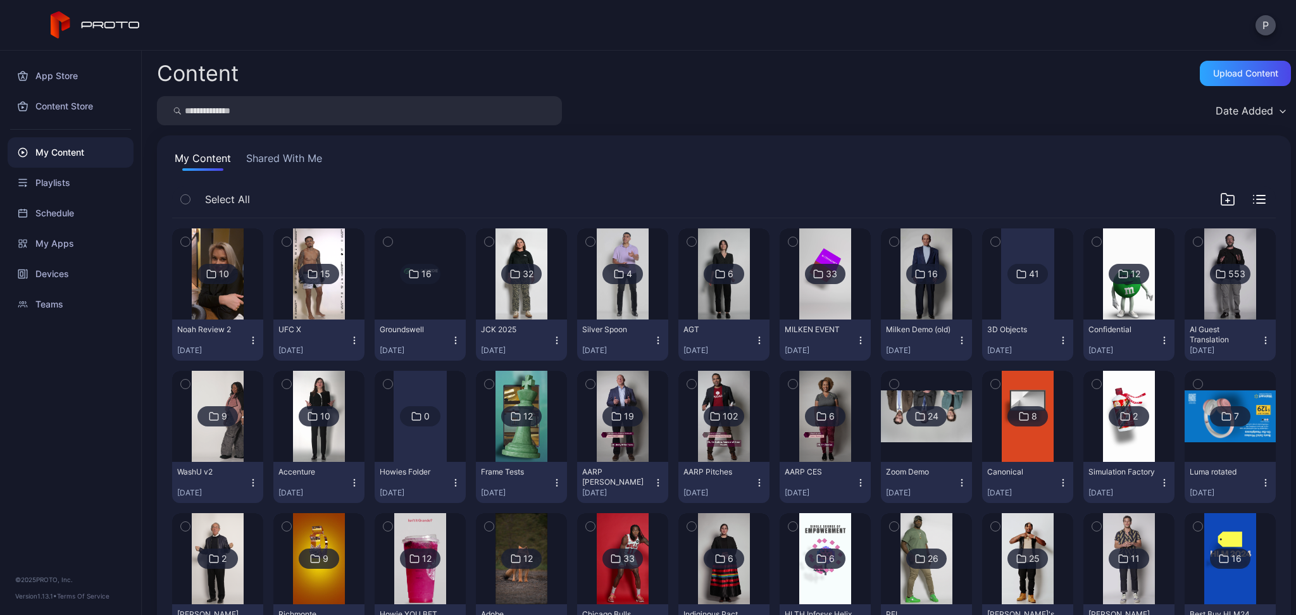
click at [279, 163] on button "Shared With Me" at bounding box center [284, 161] width 81 height 20
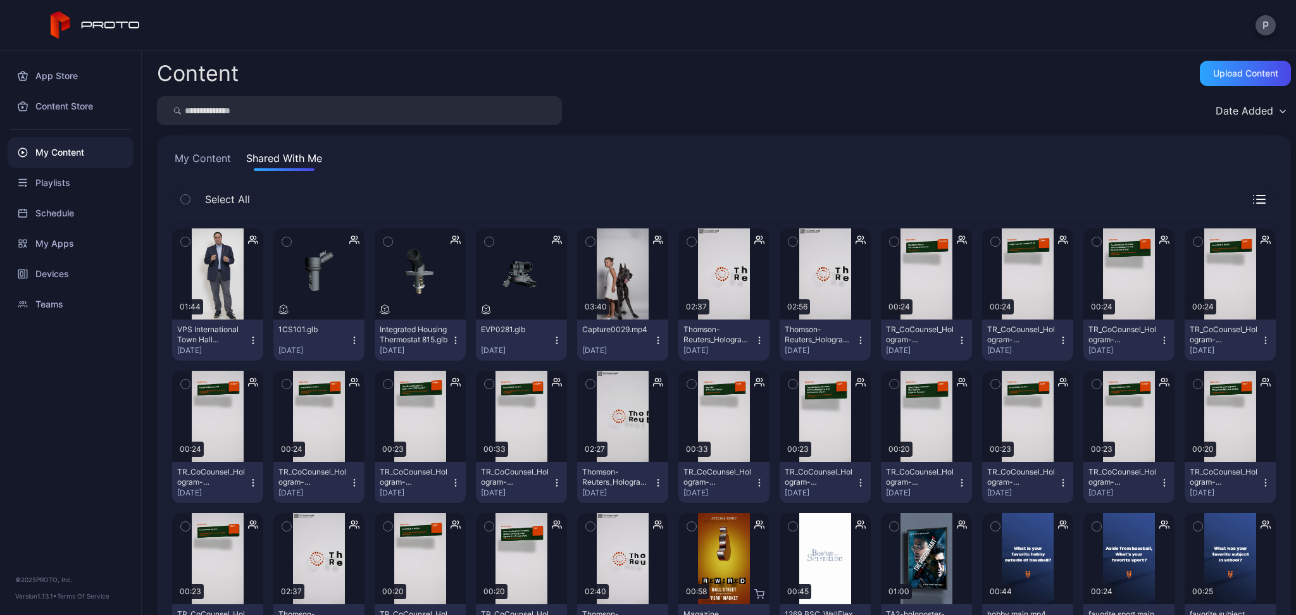
click at [211, 154] on button "My Content" at bounding box center [202, 161] width 61 height 20
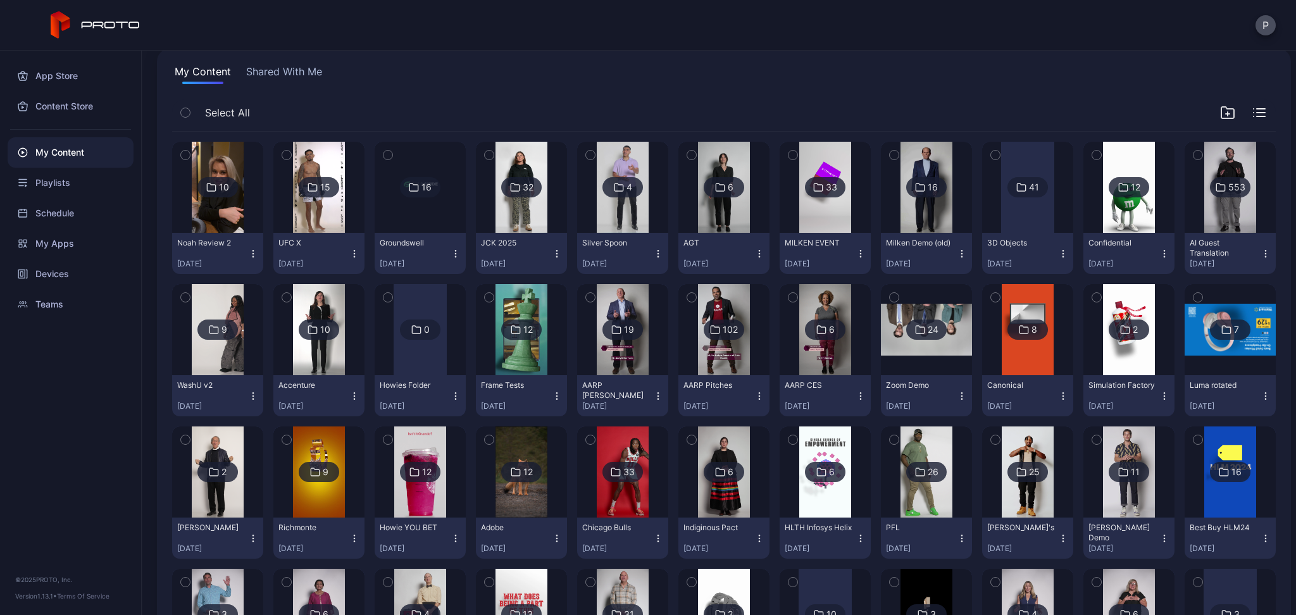
scroll to position [93, 0]
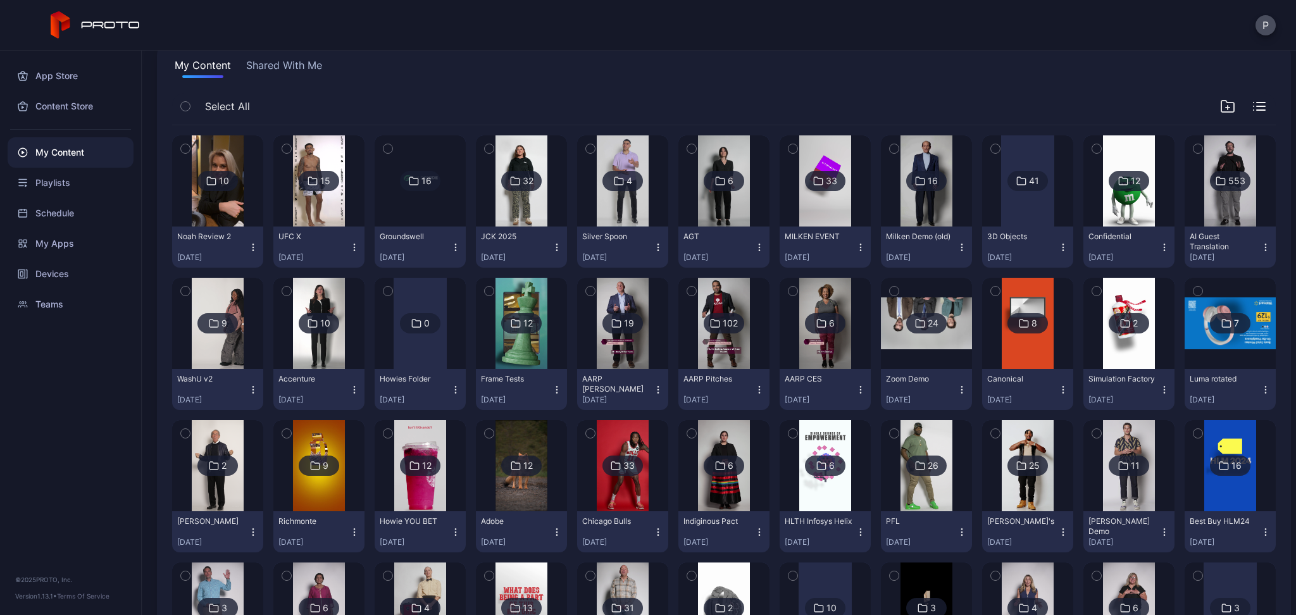
click at [744, 187] on div "6" at bounding box center [724, 181] width 41 height 20
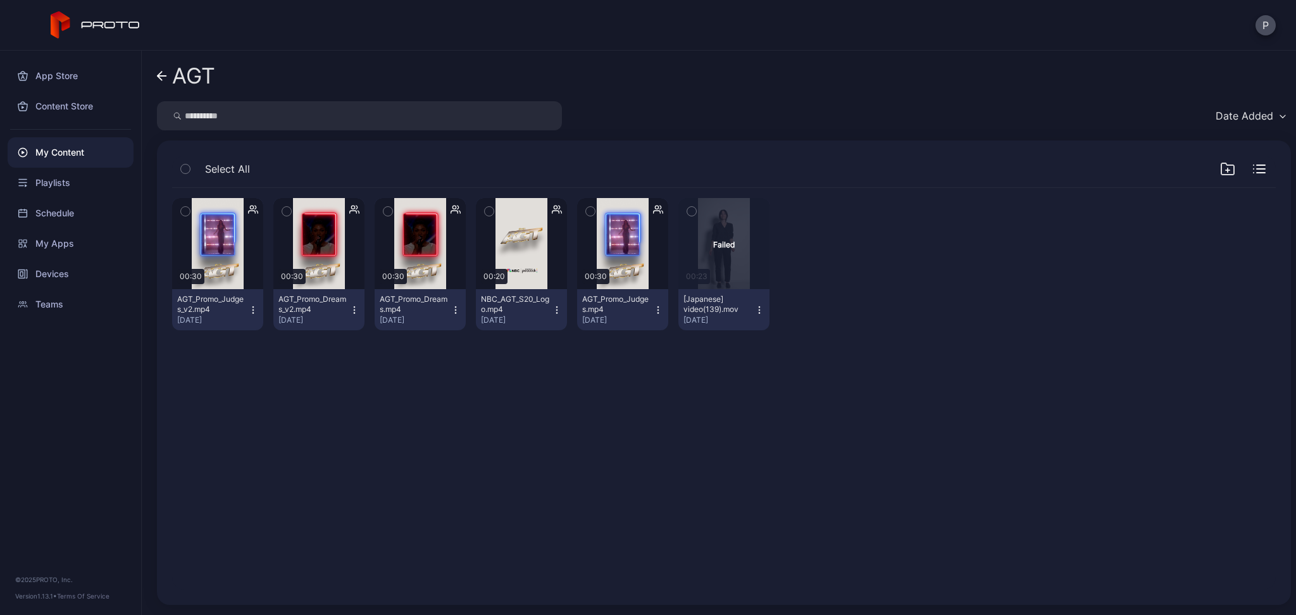
click at [162, 66] on link "AGT" at bounding box center [186, 76] width 58 height 30
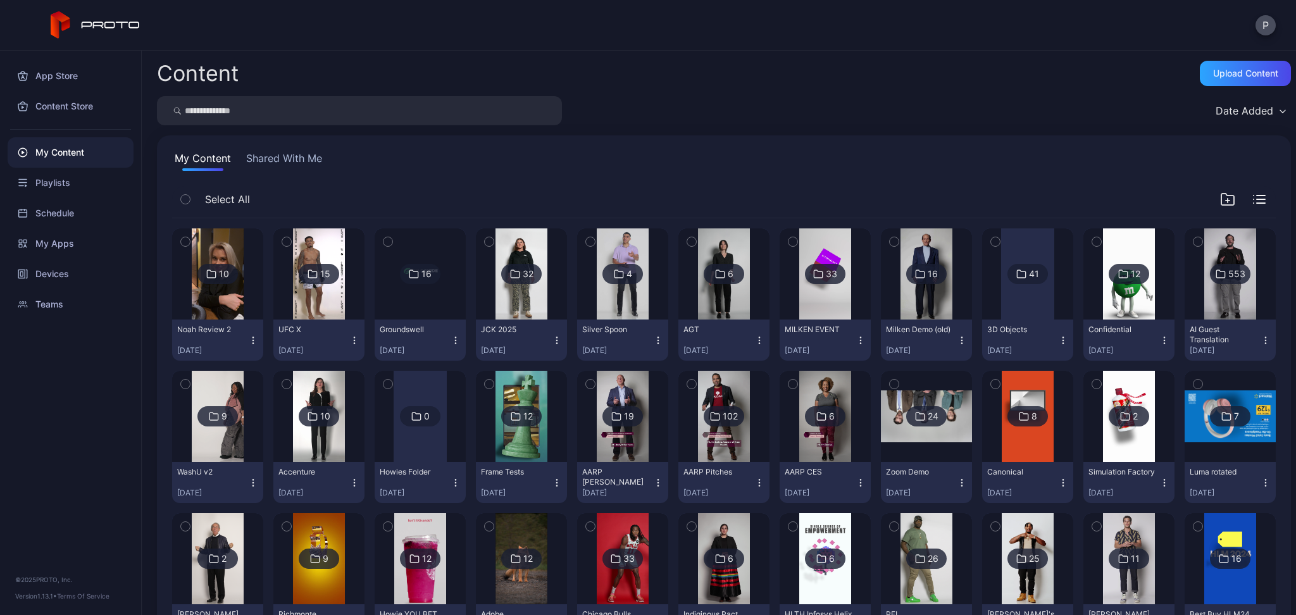
click at [231, 123] on input "search" at bounding box center [359, 110] width 405 height 29
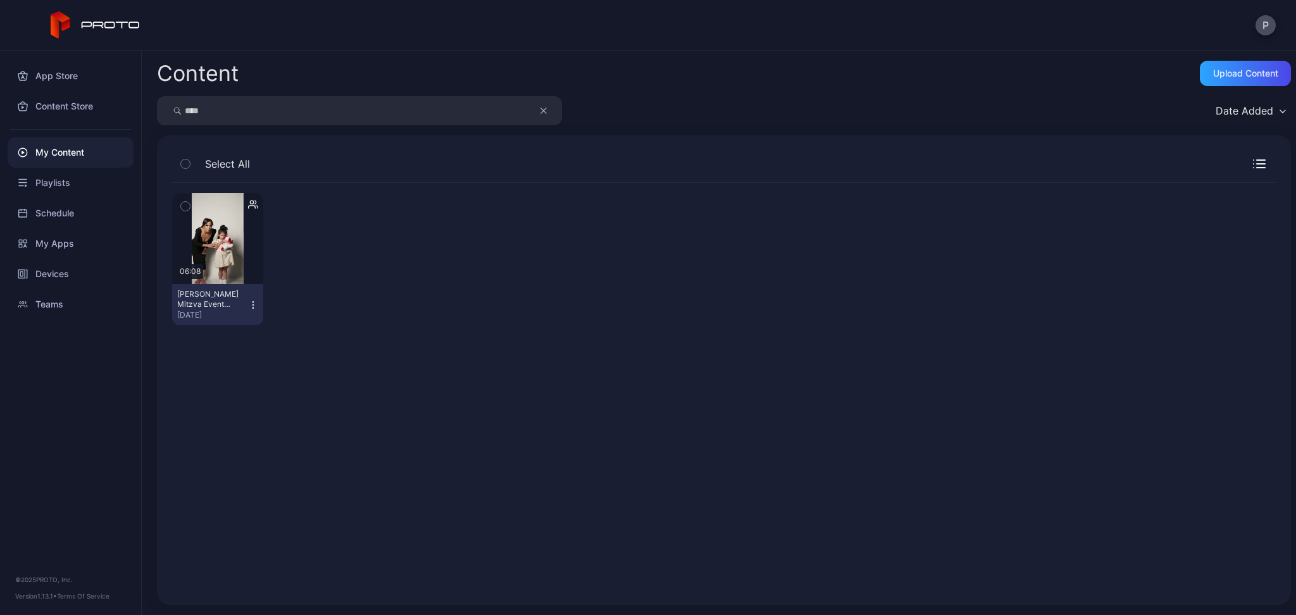
type input "****"
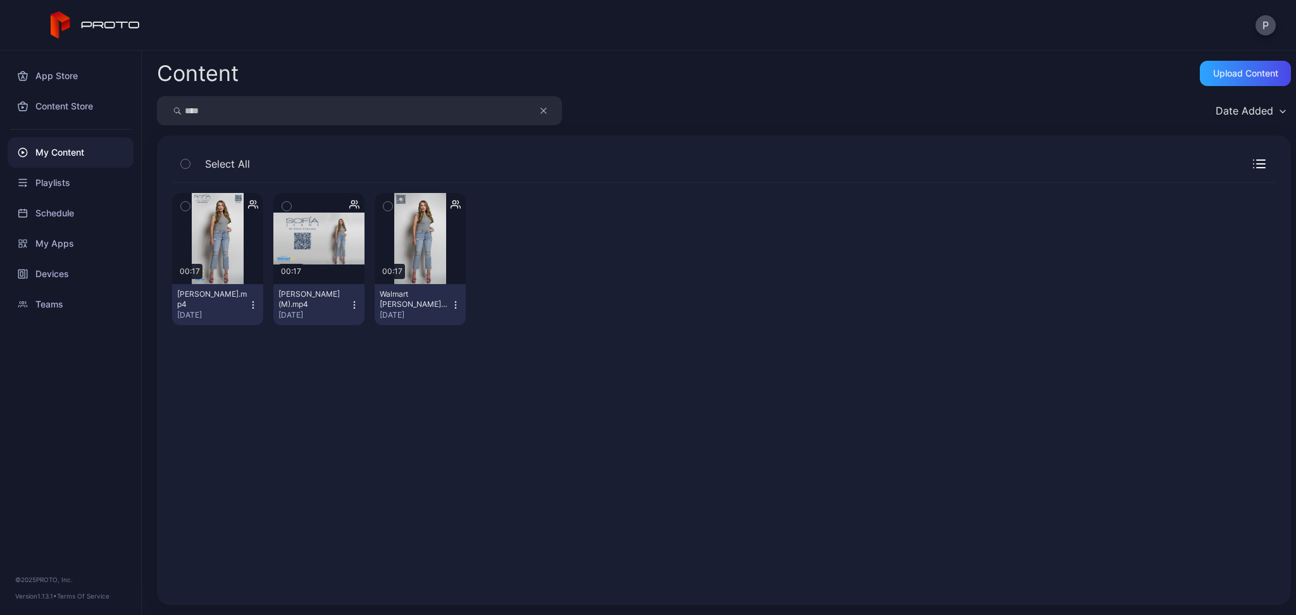
click at [258, 303] on icon "button" at bounding box center [253, 305] width 10 height 10
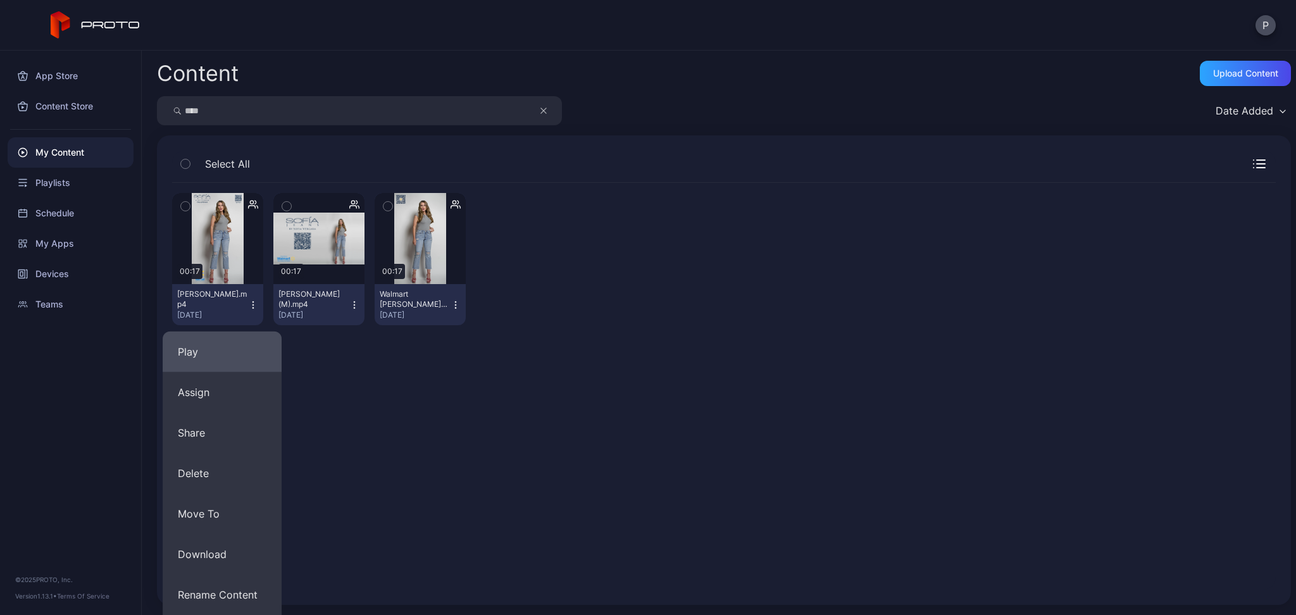
click at [194, 364] on button "Play" at bounding box center [222, 352] width 119 height 41
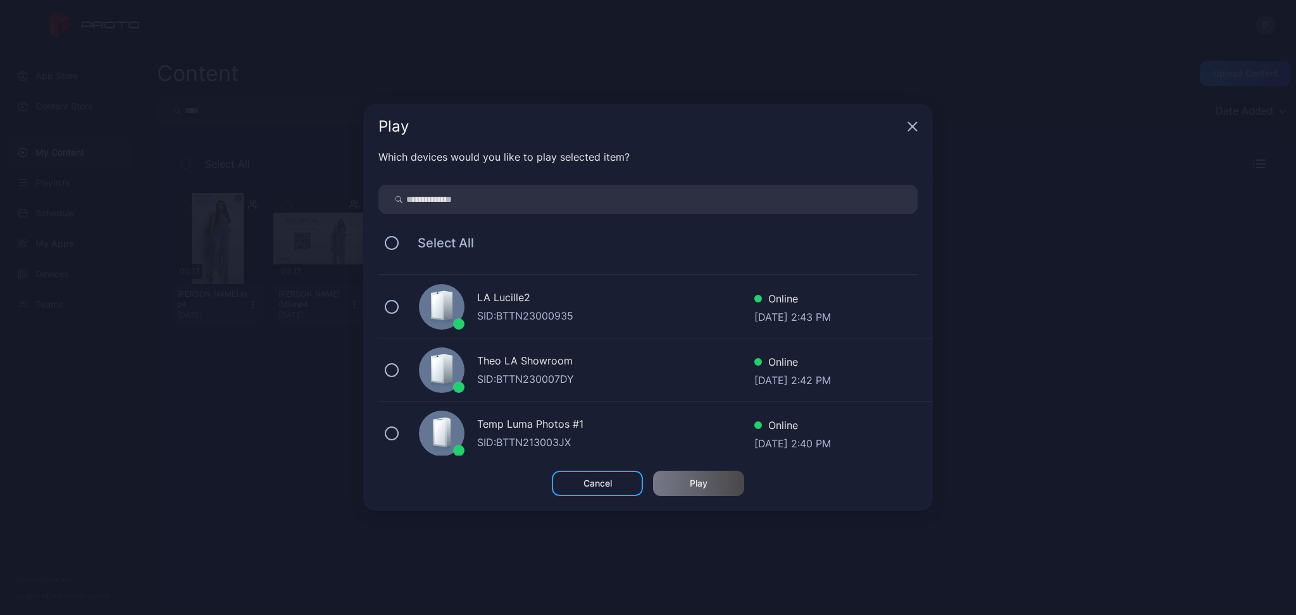
click at [493, 197] on input "search" at bounding box center [648, 199] width 539 height 29
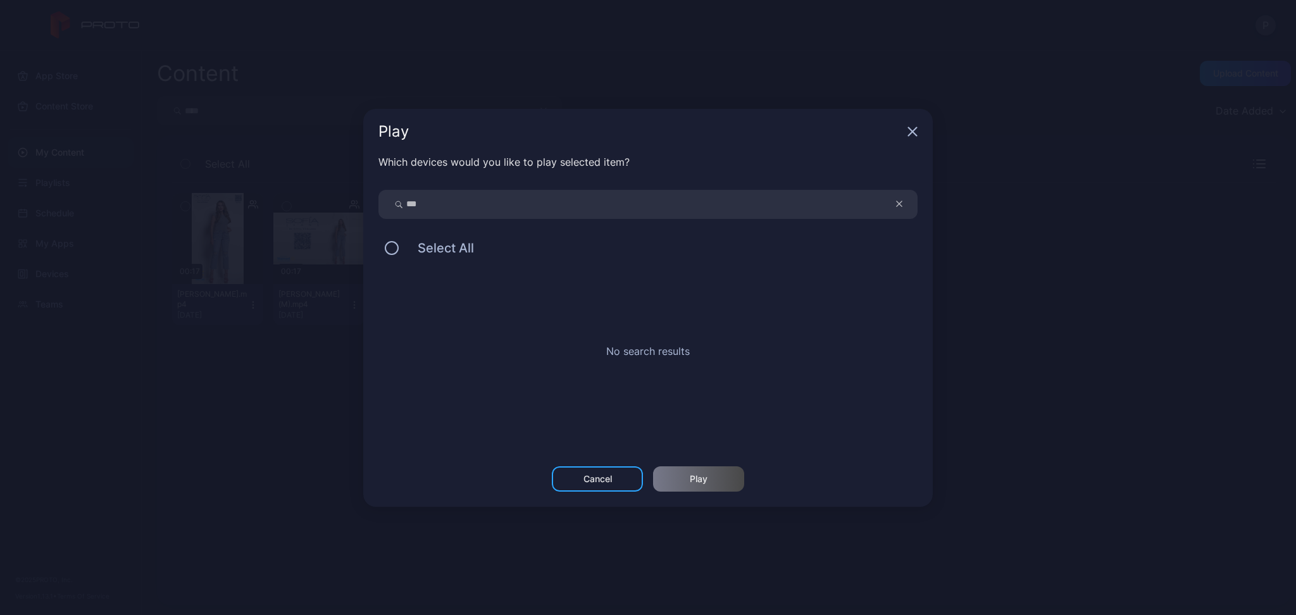
click at [464, 202] on input "***" at bounding box center [648, 204] width 539 height 29
type input "*"
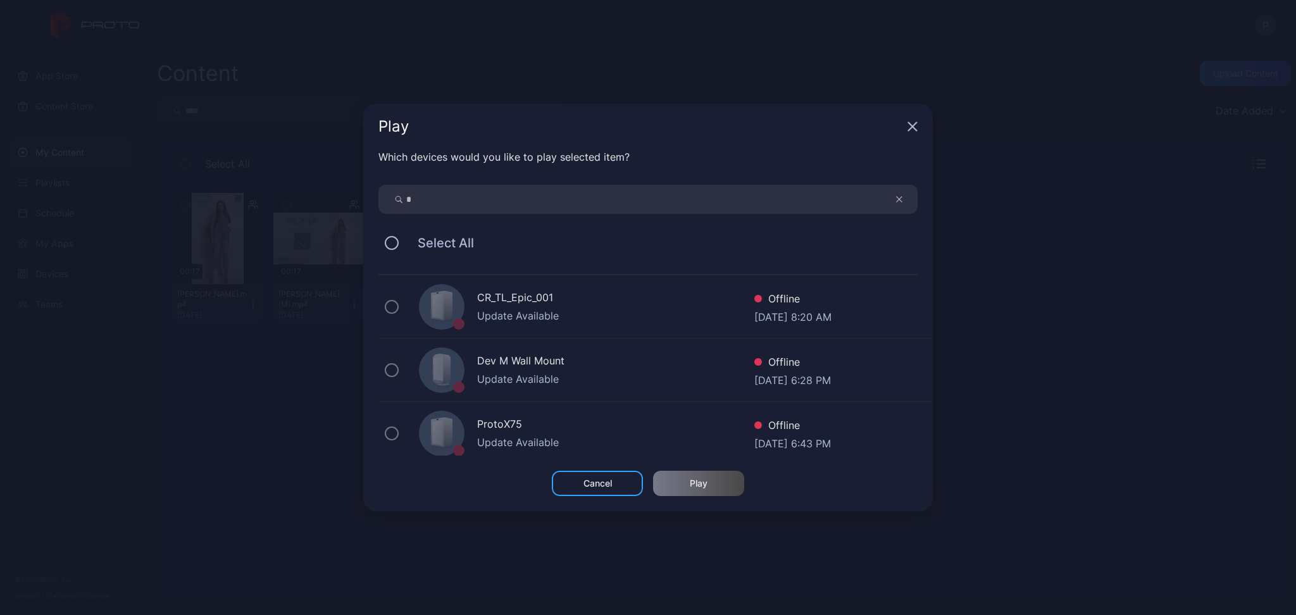
click at [464, 202] on input "*" at bounding box center [648, 199] width 539 height 29
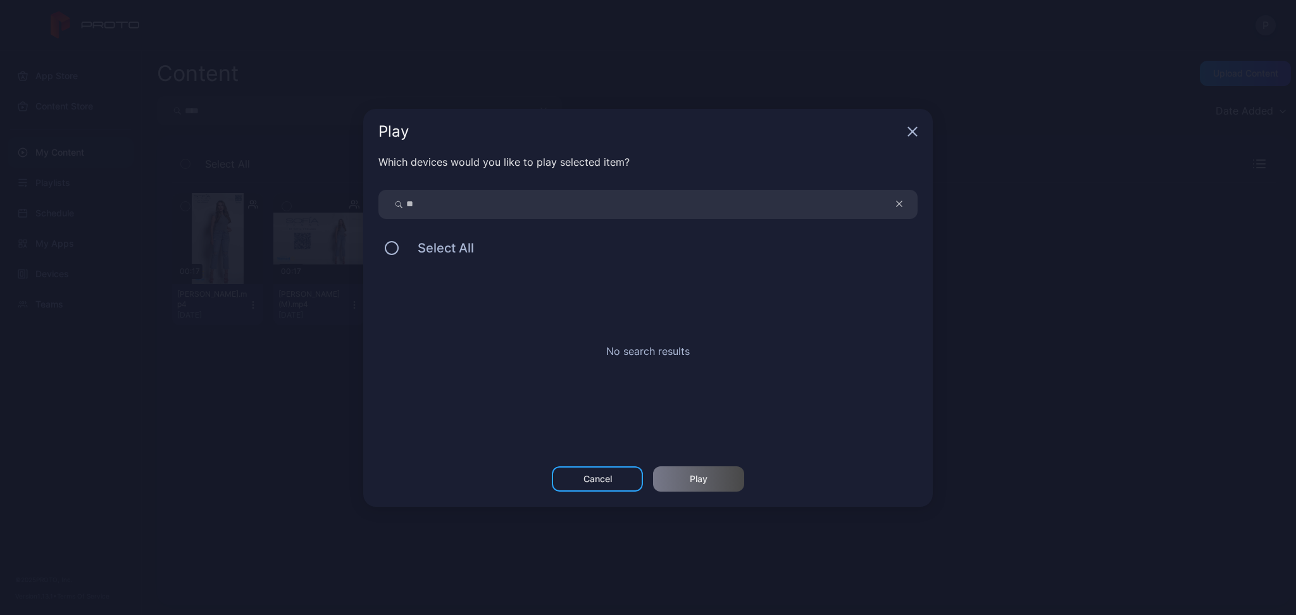
type input "*"
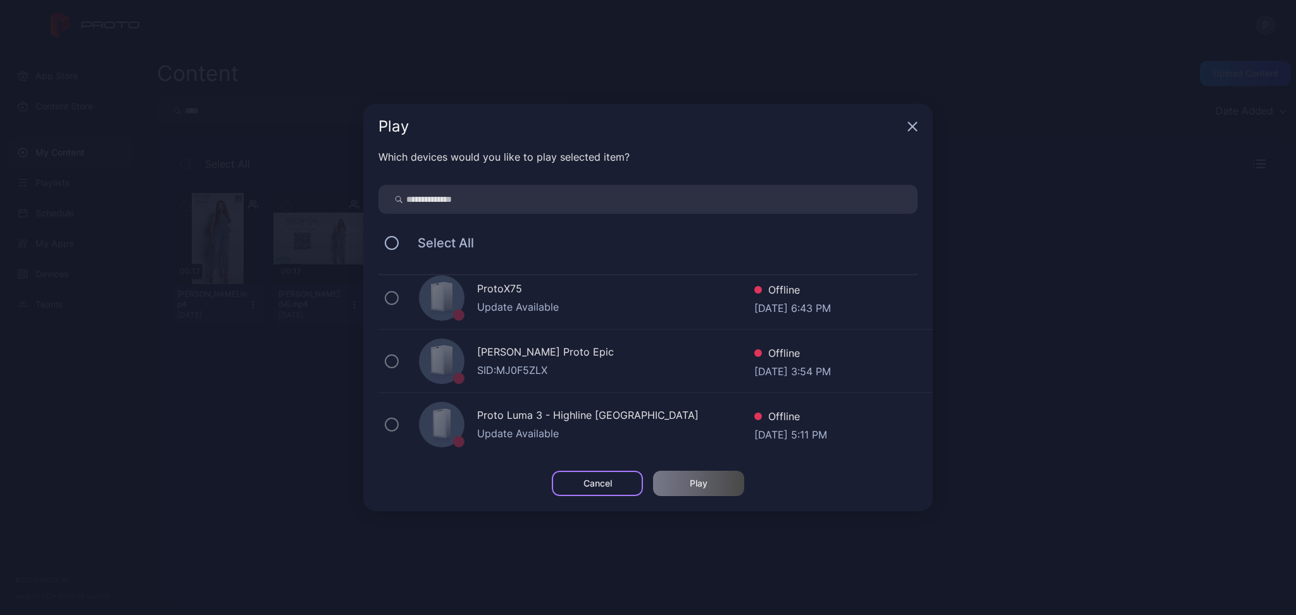
scroll to position [1022, 0]
click at [586, 473] on div "Cancel" at bounding box center [597, 483] width 91 height 25
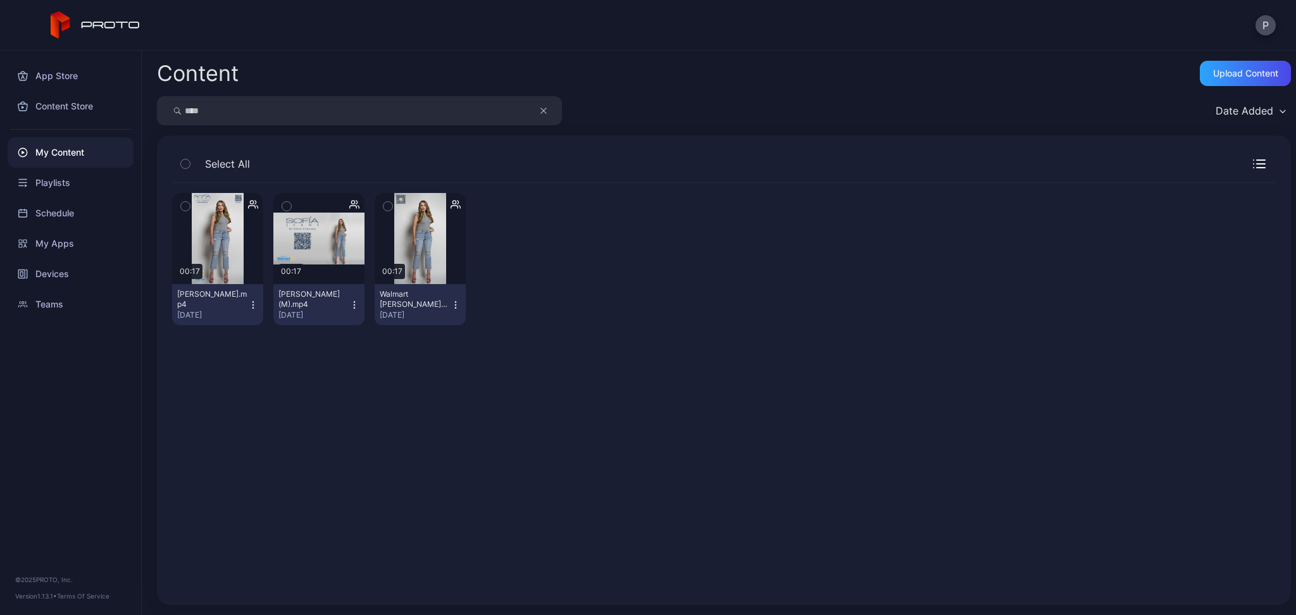
click at [349, 118] on input "****" at bounding box center [359, 110] width 405 height 29
type input "*"
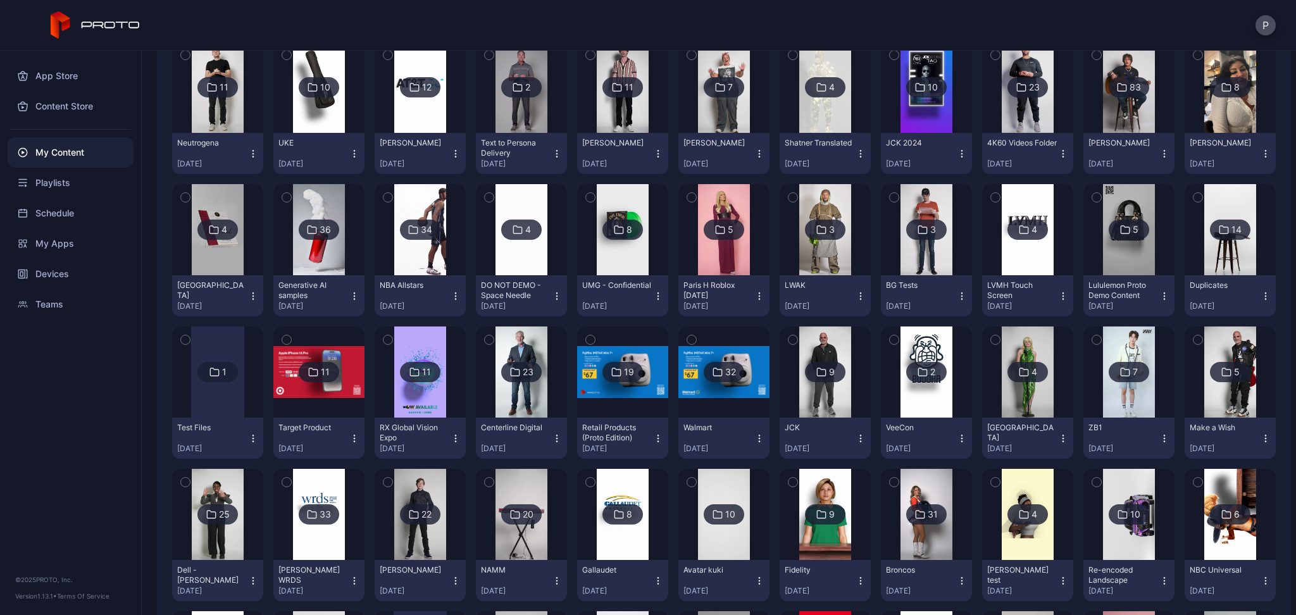
scroll to position [767, 0]
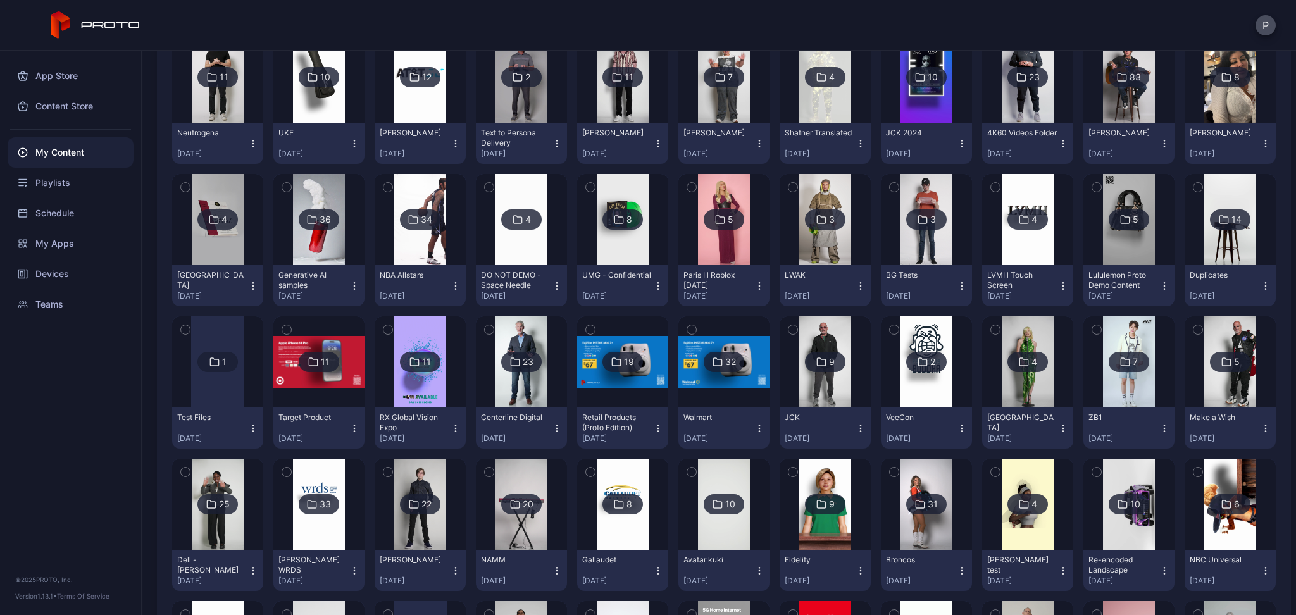
drag, startPoint x: 979, startPoint y: 241, endPoint x: 986, endPoint y: 222, distance: 20.2
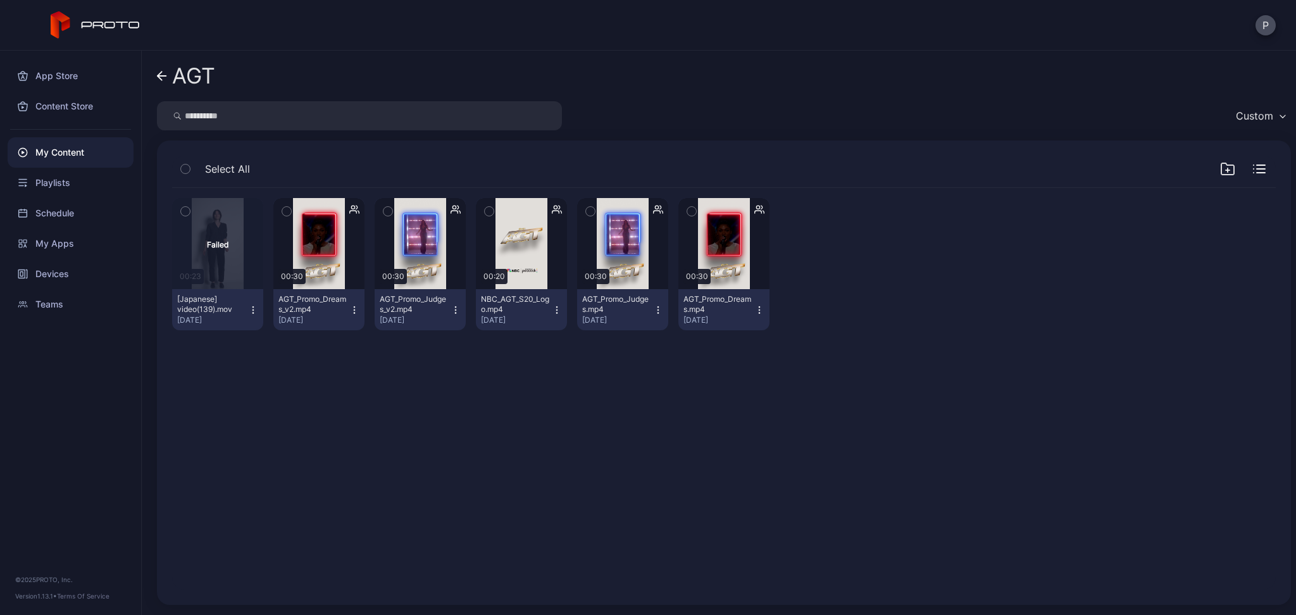
click at [159, 81] on icon at bounding box center [162, 76] width 10 height 11
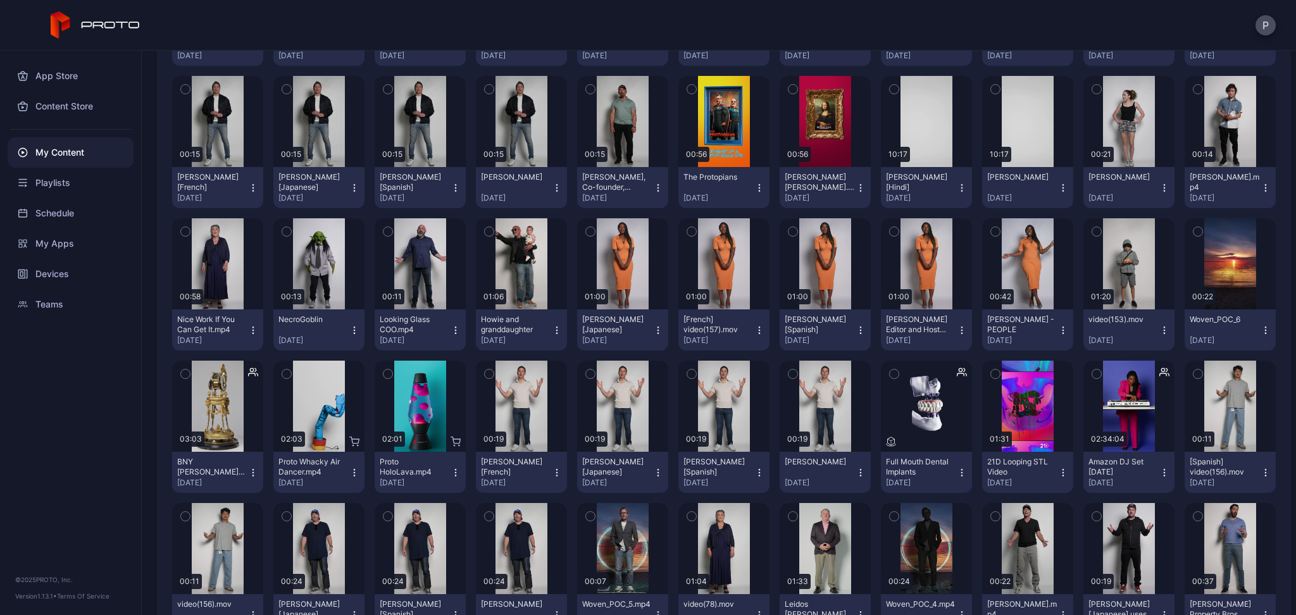
scroll to position [2857, 0]
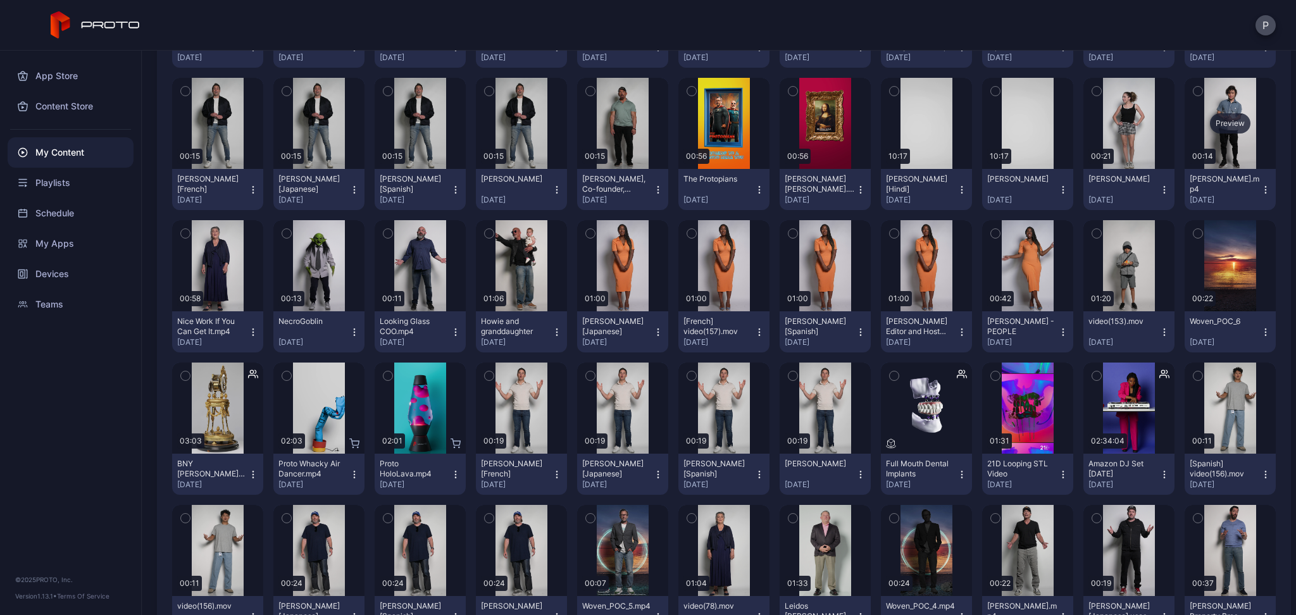
click at [1211, 169] on div "Preview" at bounding box center [1230, 123] width 91 height 91
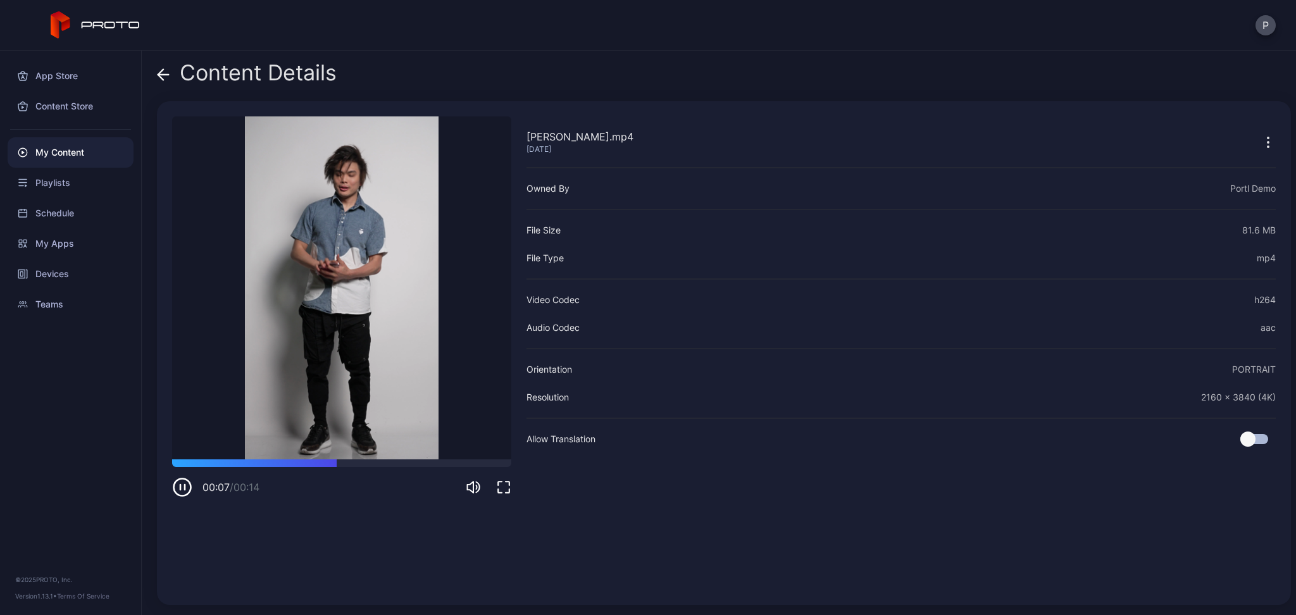
click at [160, 75] on icon at bounding box center [163, 74] width 13 height 13
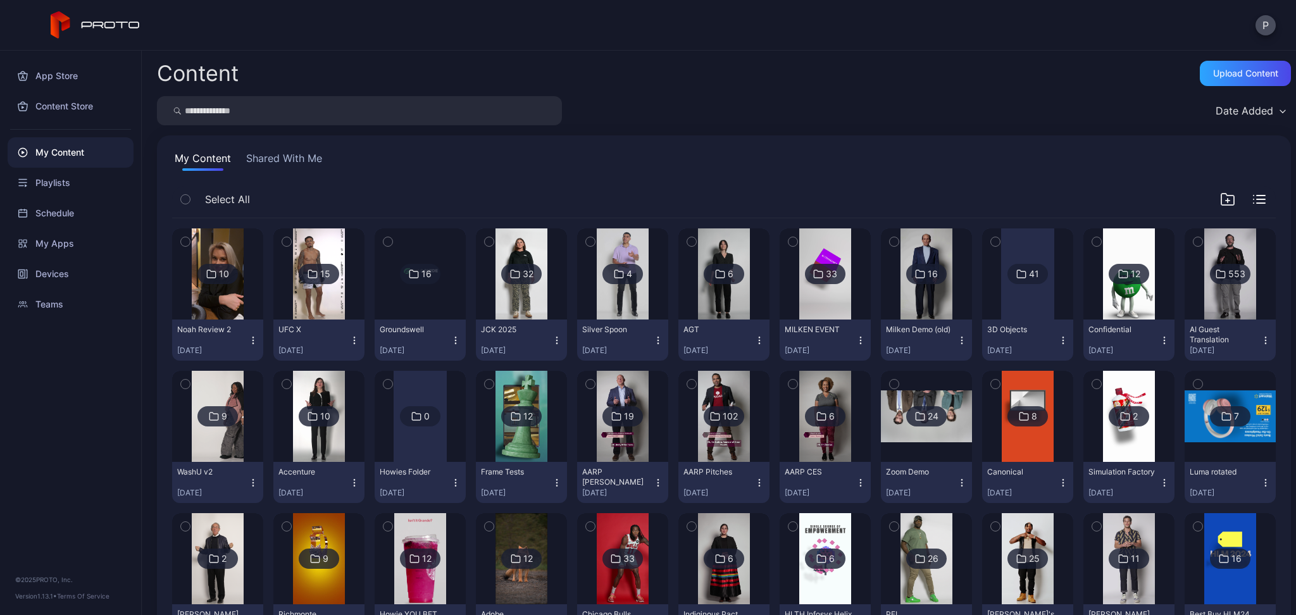
scroll to position [2857, 0]
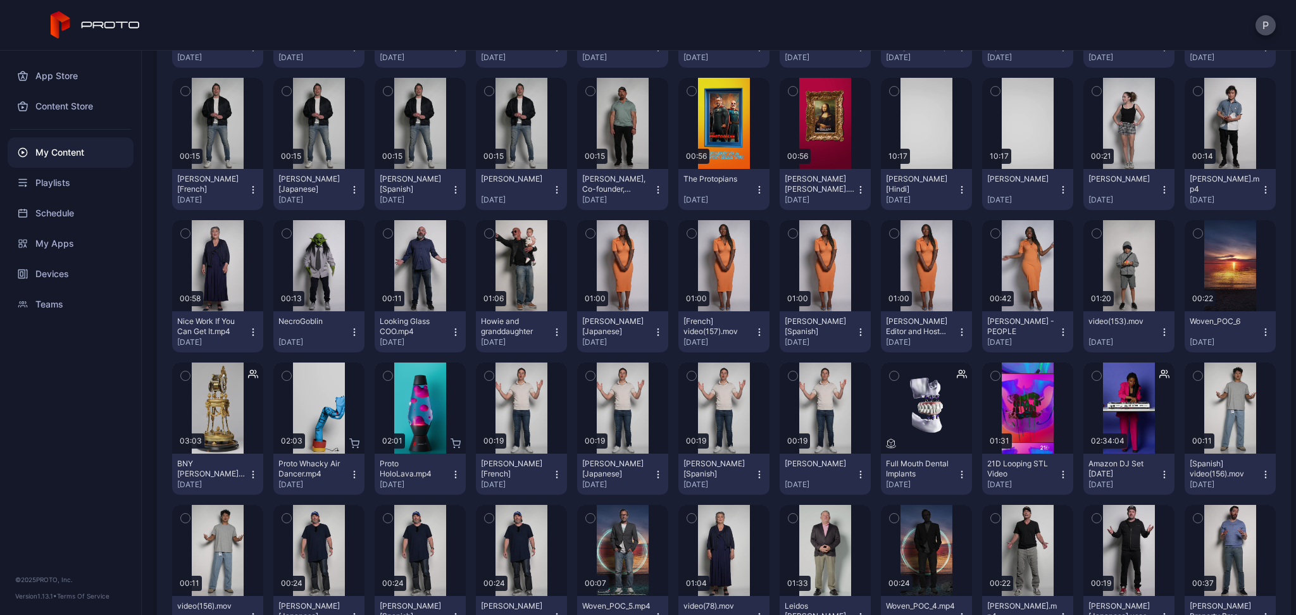
drag, startPoint x: 1256, startPoint y: 473, endPoint x: 1254, endPoint y: 482, distance: 8.4
click at [1254, 210] on button "[PERSON_NAME].mp4 [DATE]" at bounding box center [1230, 189] width 91 height 41
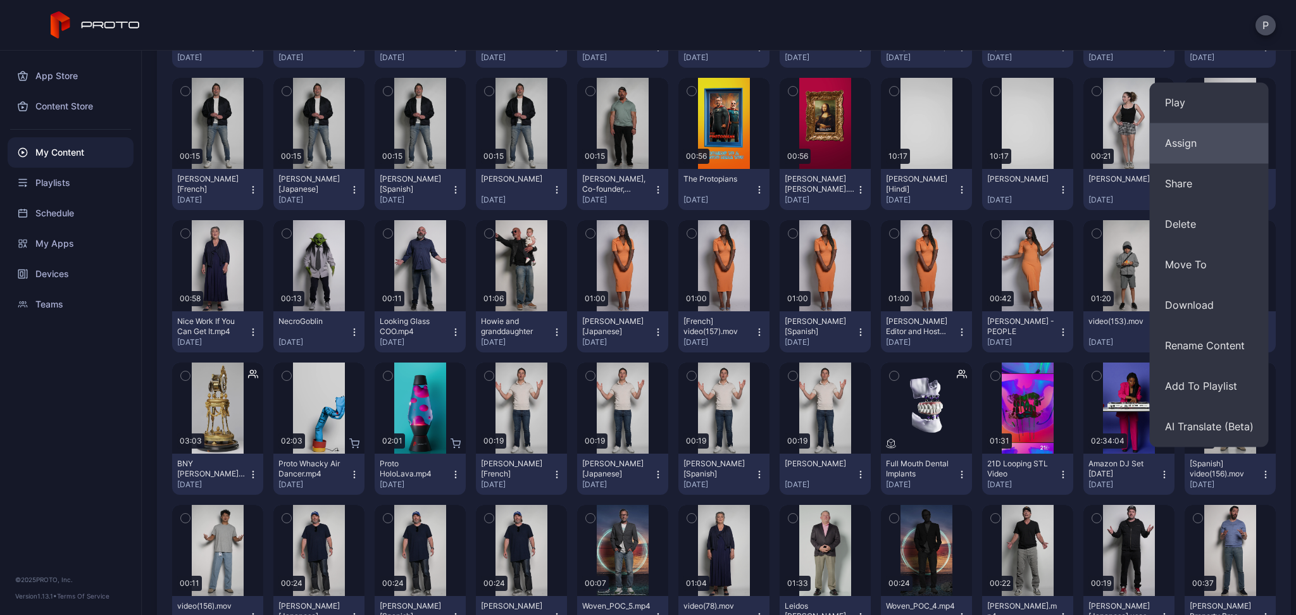
click at [1203, 160] on button "Assign" at bounding box center [1209, 143] width 119 height 41
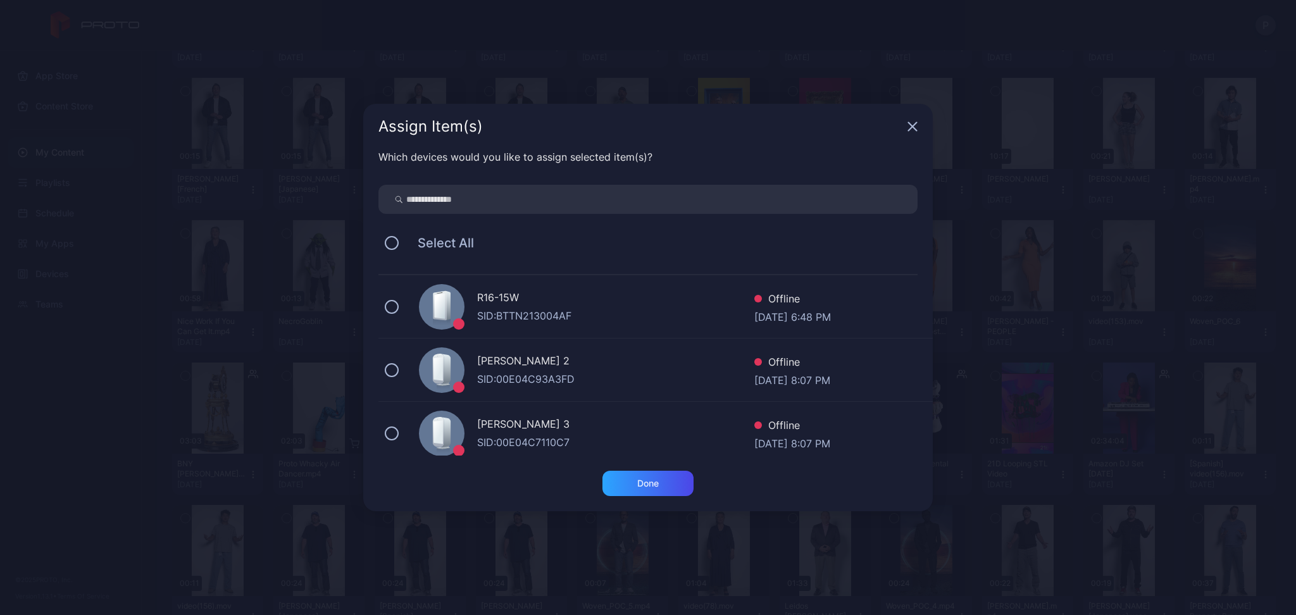
click at [920, 127] on div "Assign Item(s)" at bounding box center [648, 127] width 570 height 46
click at [914, 128] on icon "button" at bounding box center [913, 127] width 8 height 8
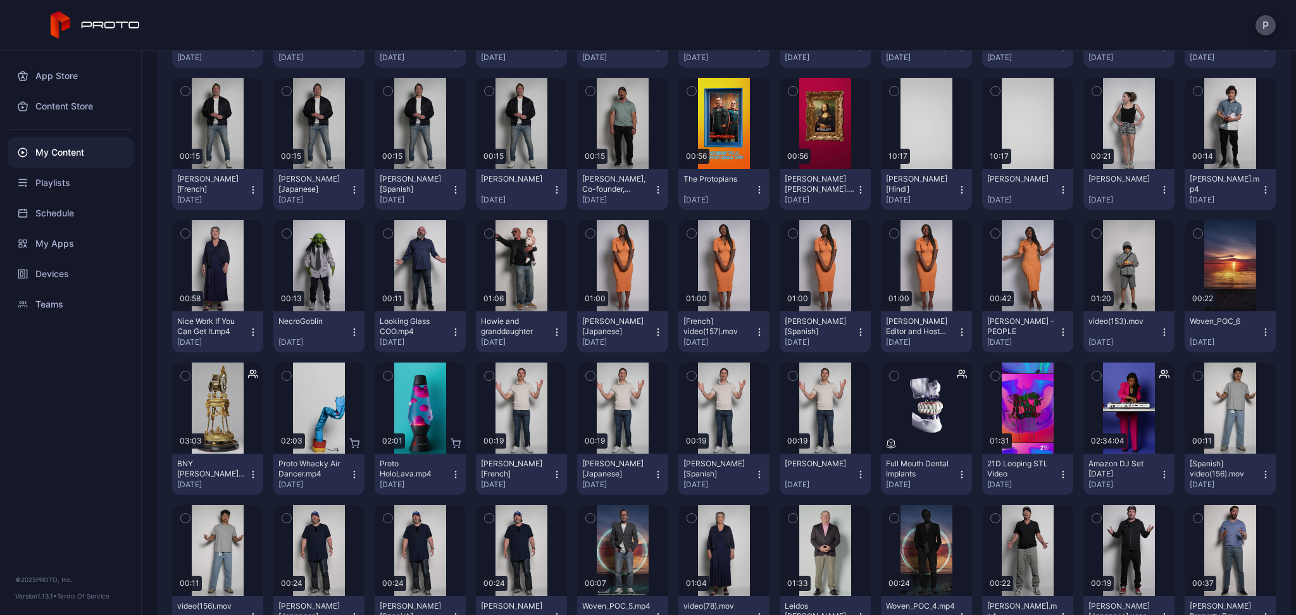
click at [1261, 195] on icon "button" at bounding box center [1266, 190] width 10 height 10
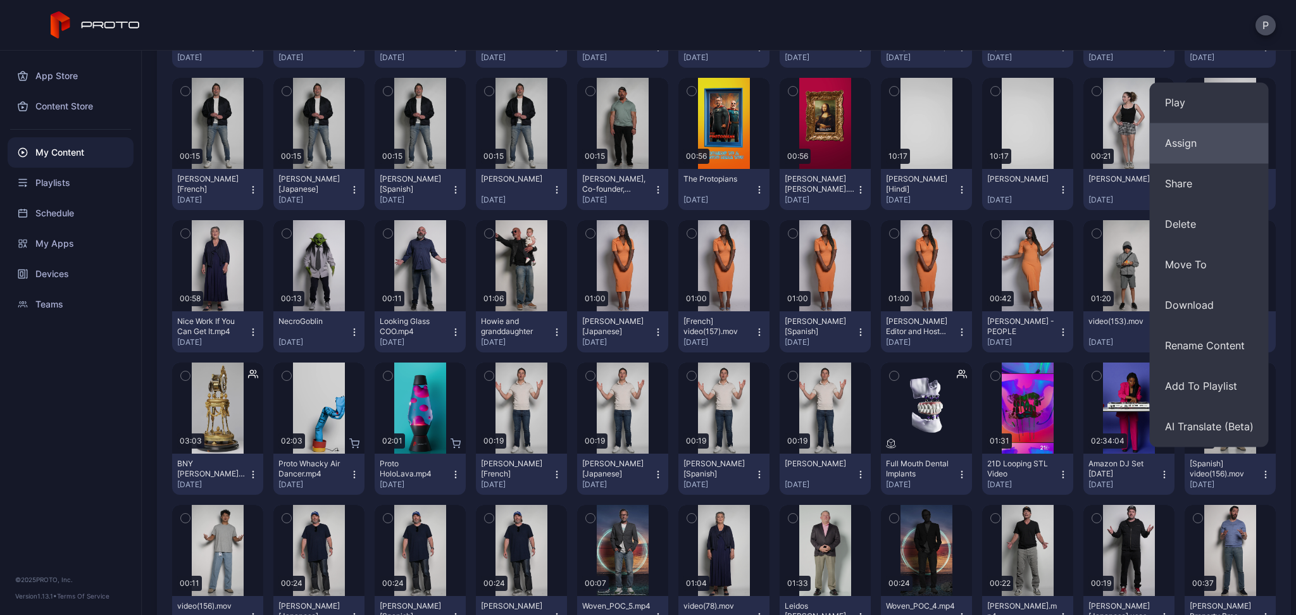
click at [1188, 154] on button "Assign" at bounding box center [1209, 143] width 119 height 41
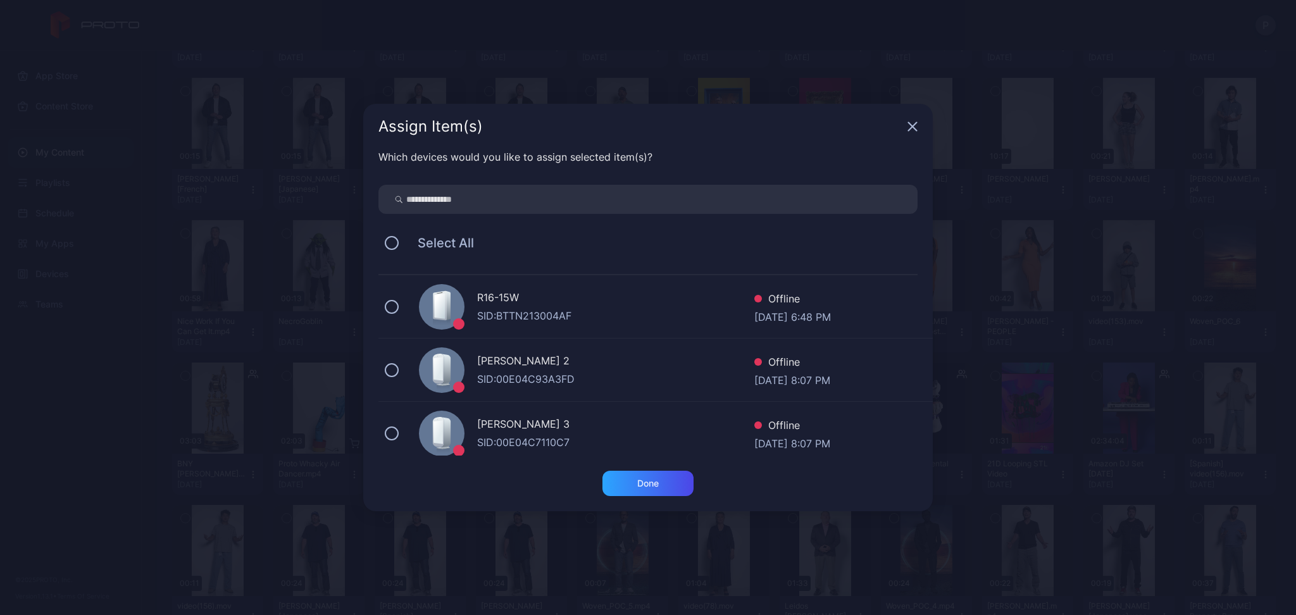
click at [669, 201] on input "search" at bounding box center [648, 199] width 539 height 29
type input "****"
click at [489, 437] on div "SID: BTTN23000ABH" at bounding box center [615, 442] width 277 height 15
click at [623, 475] on div "Done" at bounding box center [648, 483] width 91 height 25
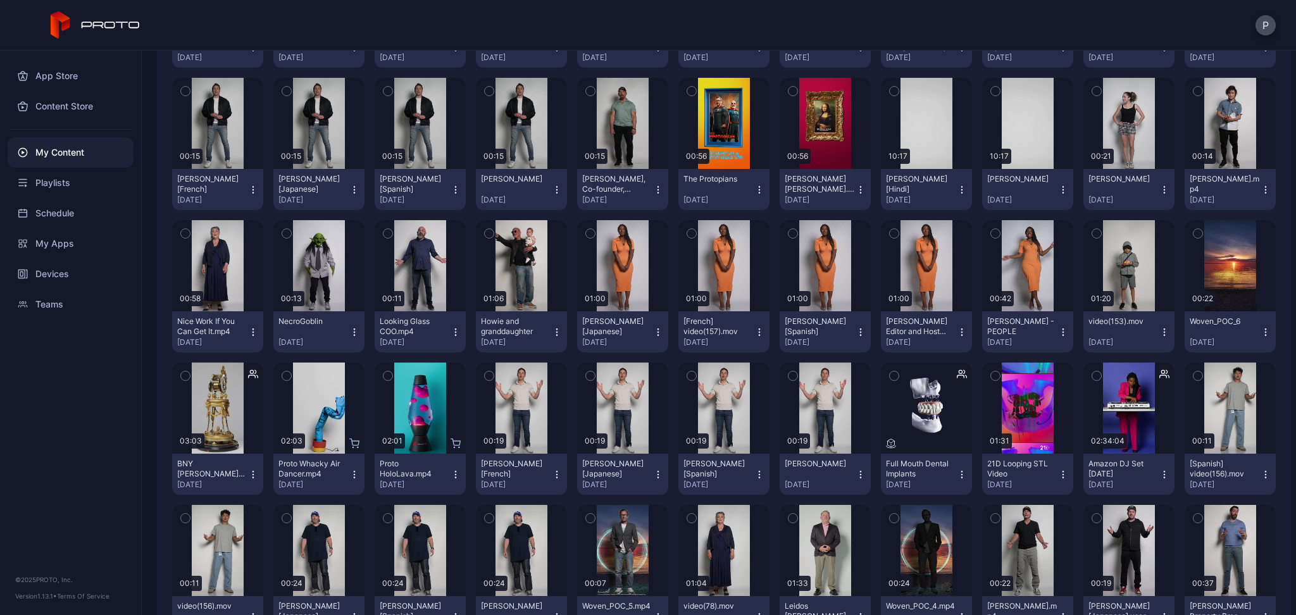
click at [1261, 195] on icon "button" at bounding box center [1266, 190] width 10 height 10
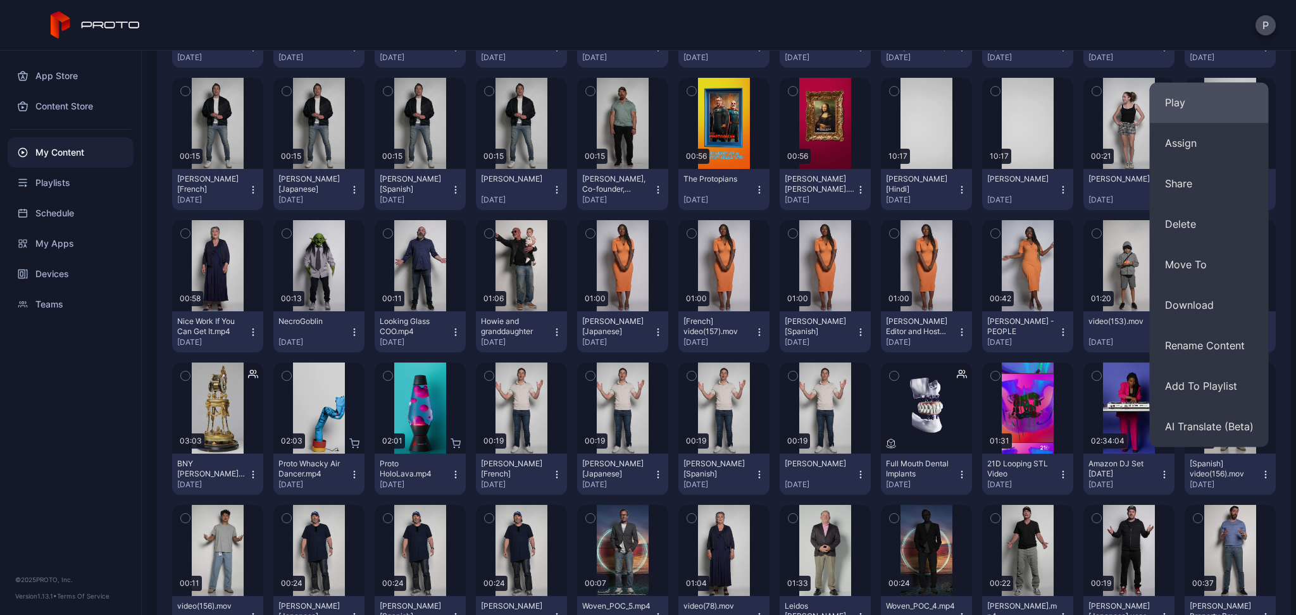
click at [1175, 112] on button "Play" at bounding box center [1209, 102] width 119 height 41
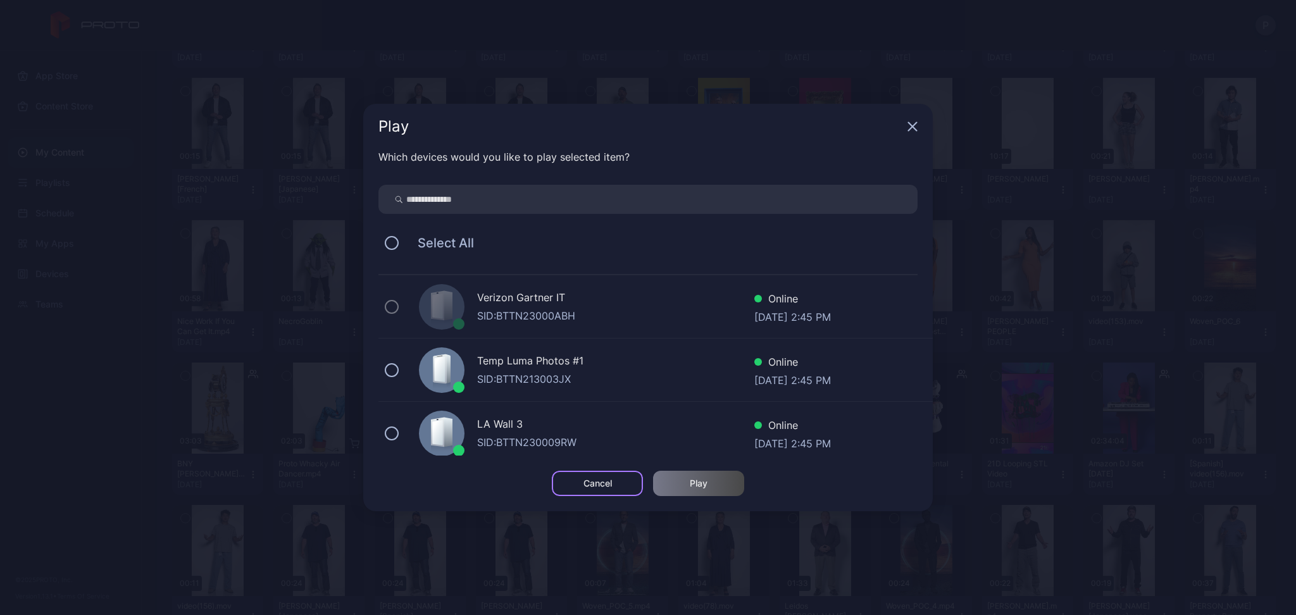
click at [555, 492] on div "Cancel" at bounding box center [597, 483] width 91 height 25
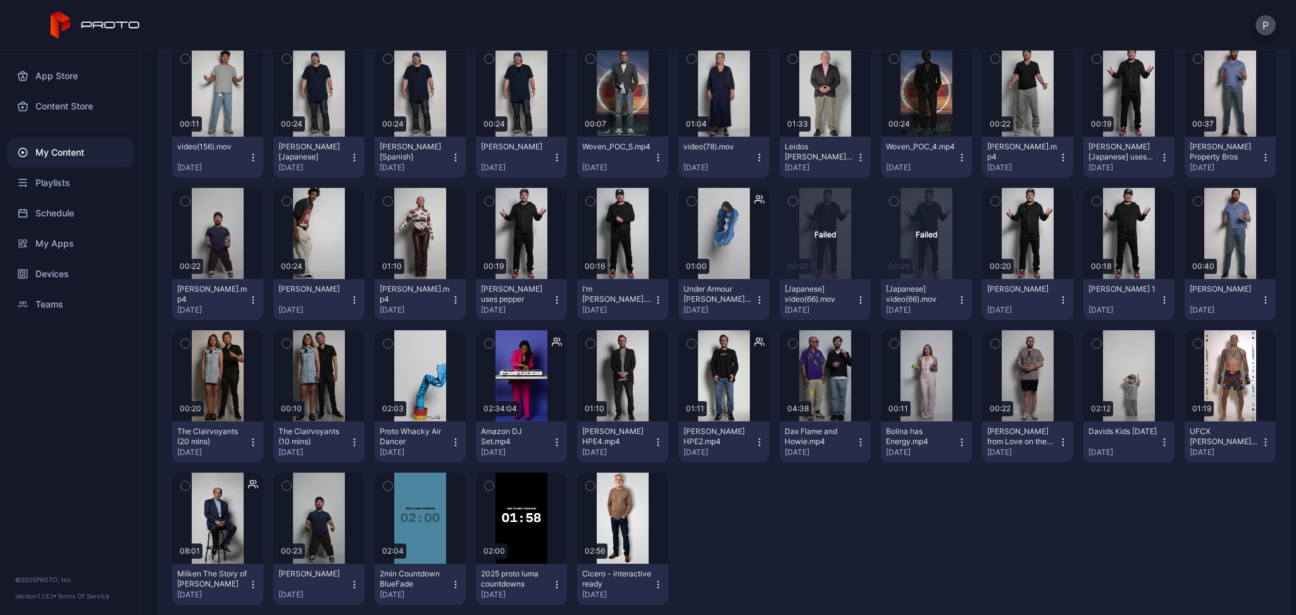
scroll to position [3317, 0]
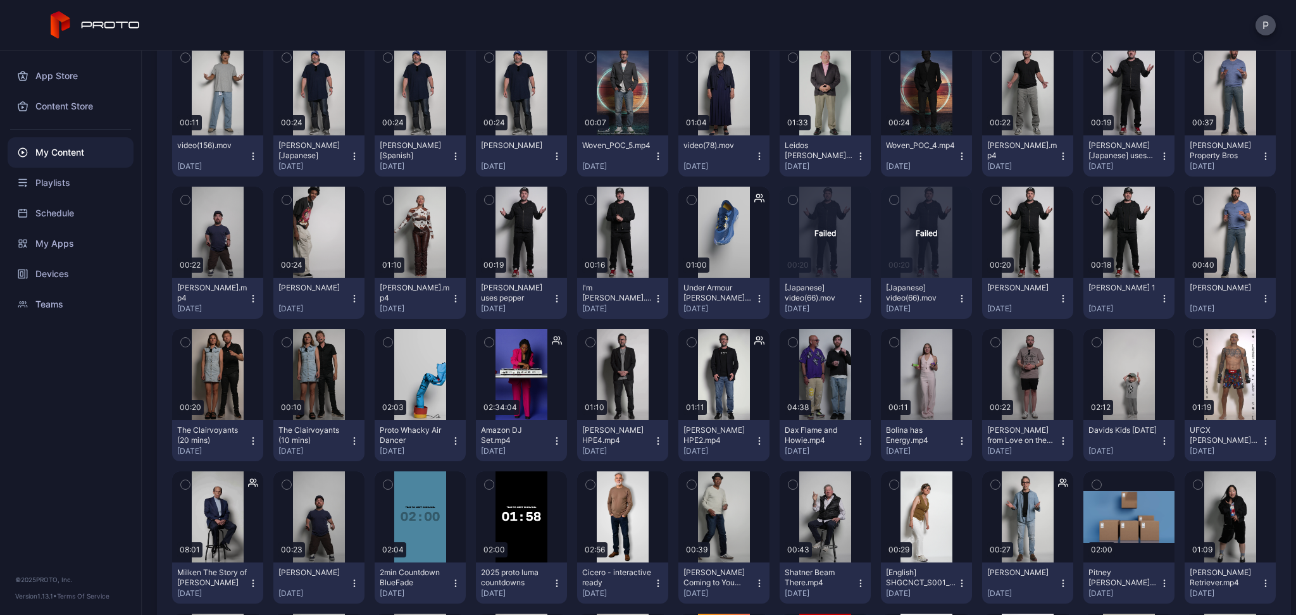
click at [1058, 161] on icon "button" at bounding box center [1063, 156] width 10 height 10
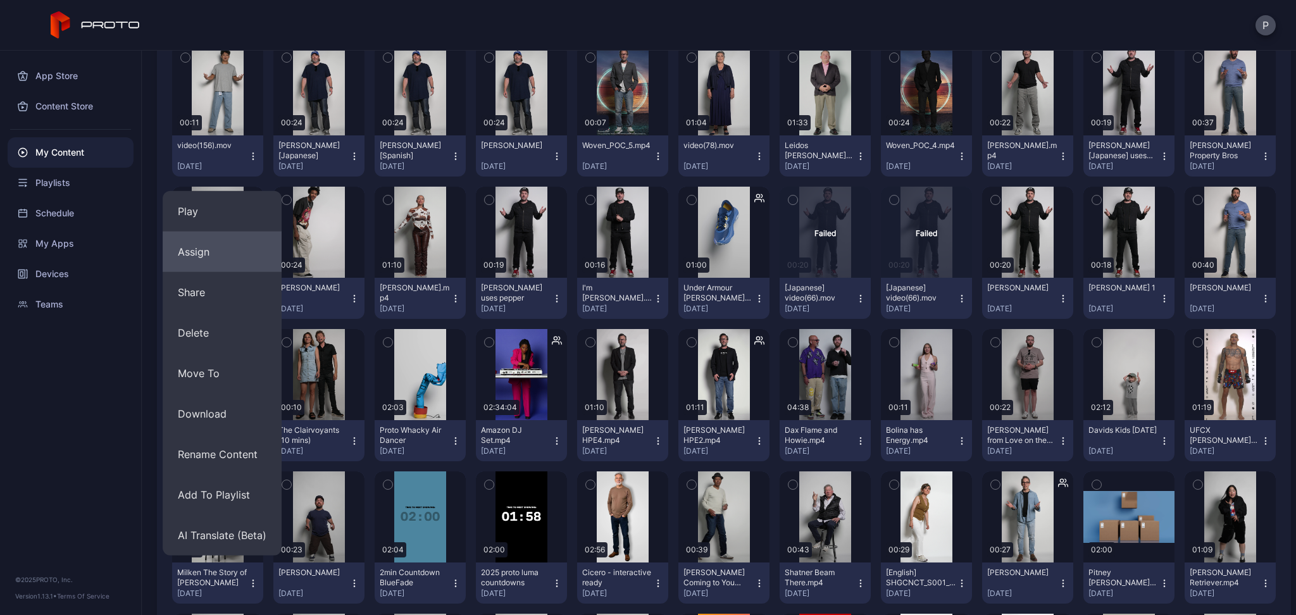
click at [181, 236] on button "Assign" at bounding box center [222, 252] width 119 height 41
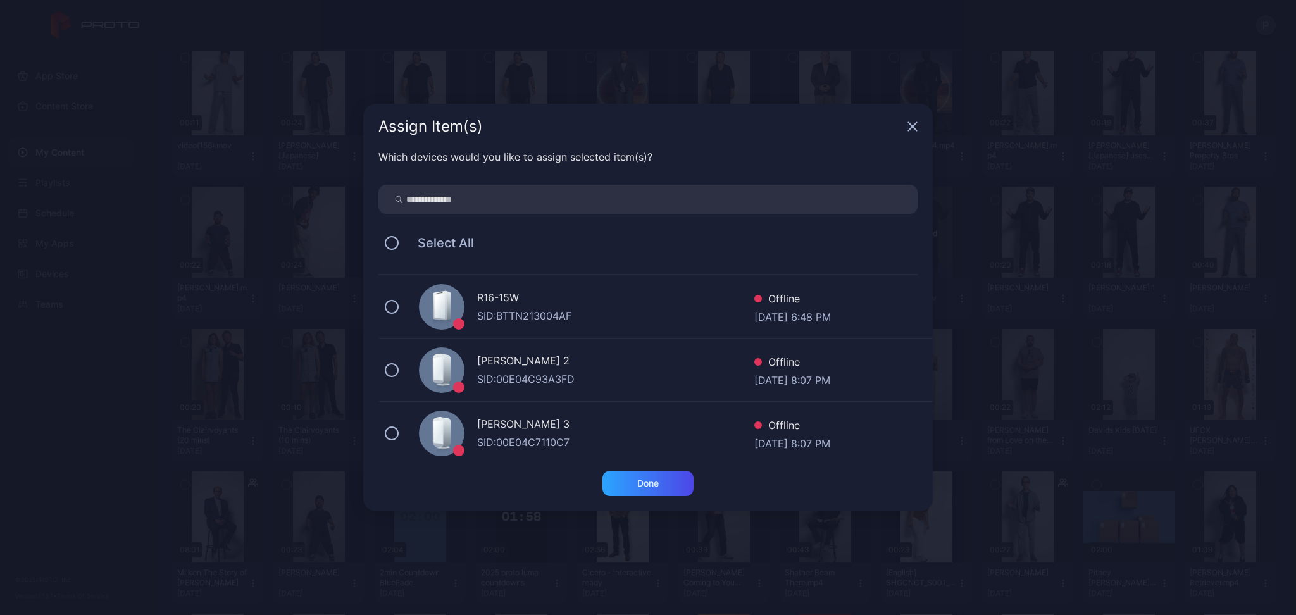
click at [418, 187] on input "search" at bounding box center [648, 199] width 539 height 29
type input "****"
click at [403, 434] on div "Verizon Gartner IT SID: BTTN23000ABH Online [DATE] 2:46 PM" at bounding box center [656, 433] width 554 height 63
click at [631, 480] on div "Done" at bounding box center [648, 483] width 91 height 25
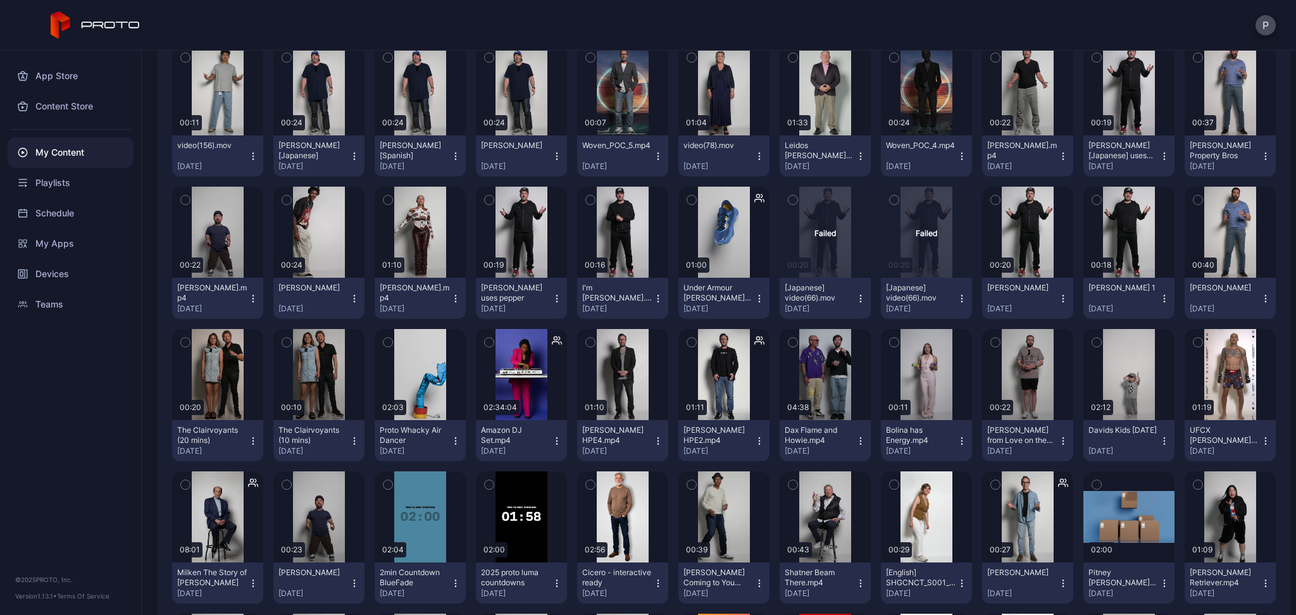
click at [1058, 161] on icon "button" at bounding box center [1063, 156] width 10 height 10
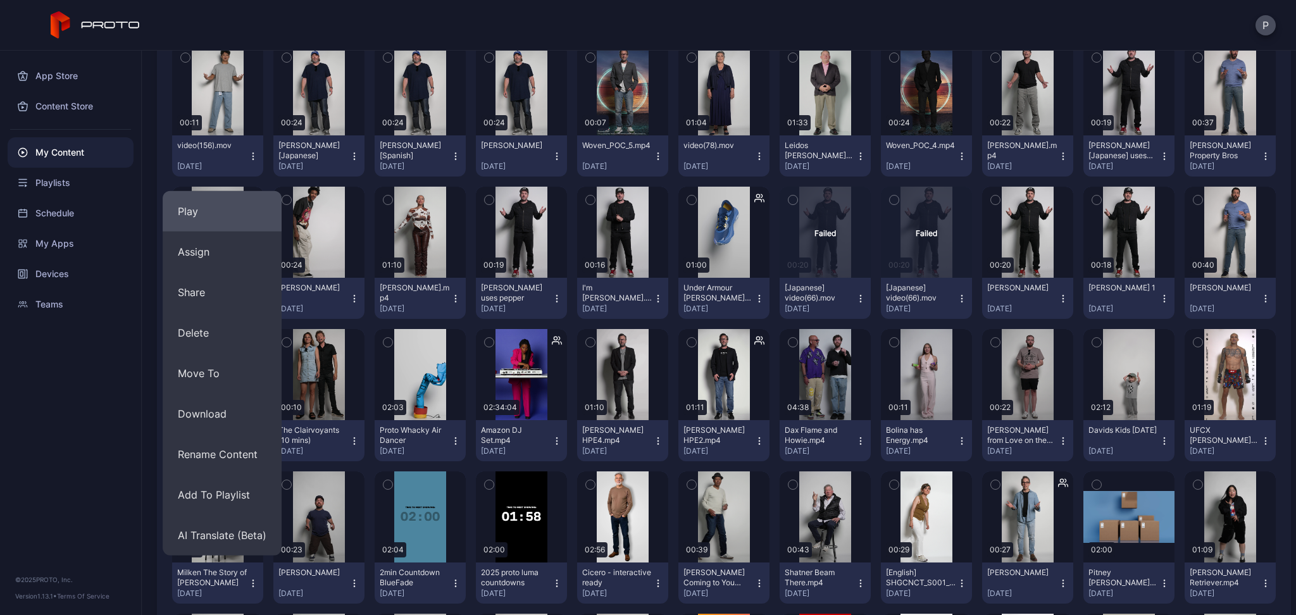
click at [198, 209] on button "Play" at bounding box center [222, 211] width 119 height 41
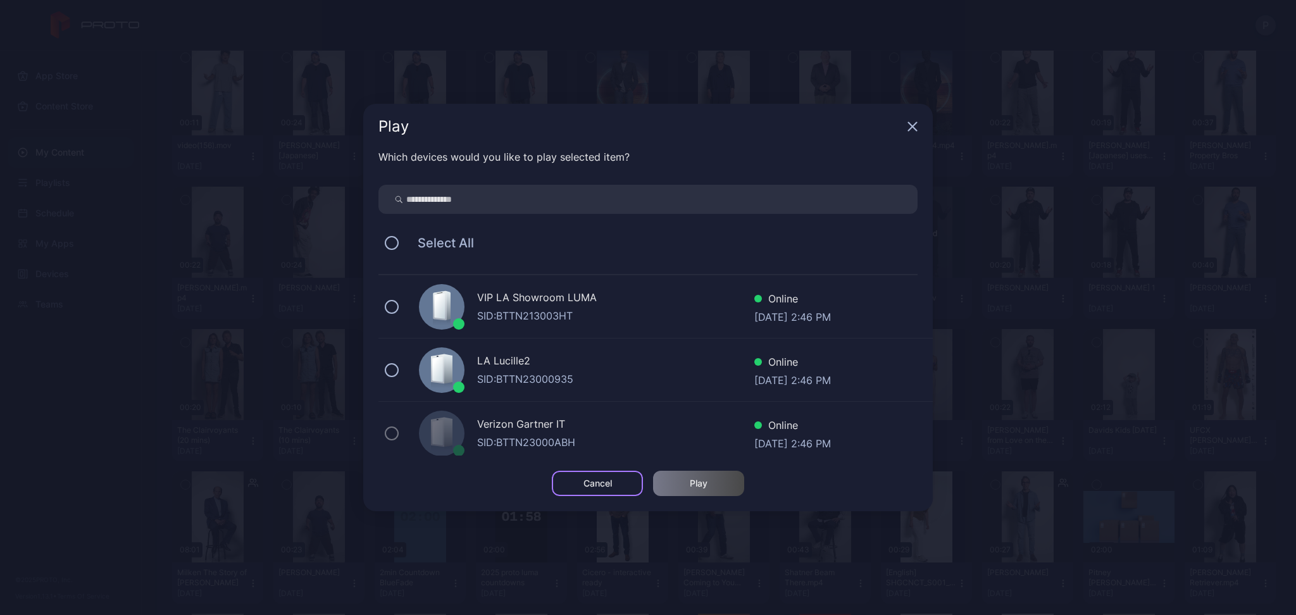
click at [575, 480] on div "Cancel" at bounding box center [597, 483] width 91 height 25
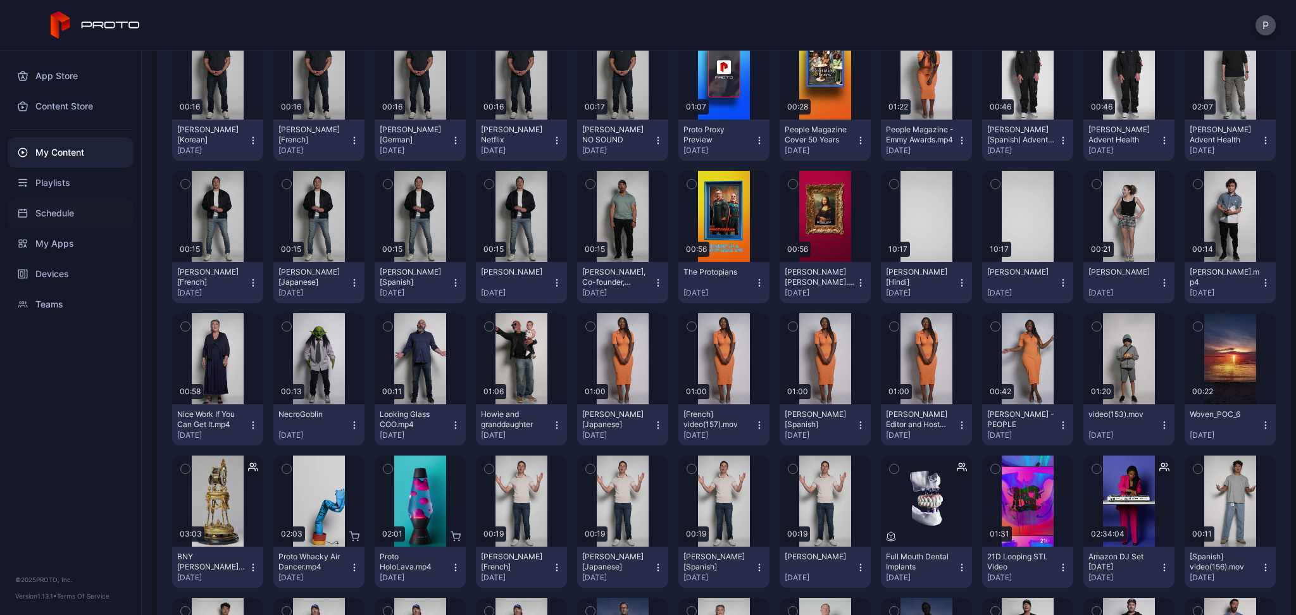
scroll to position [2759, 0]
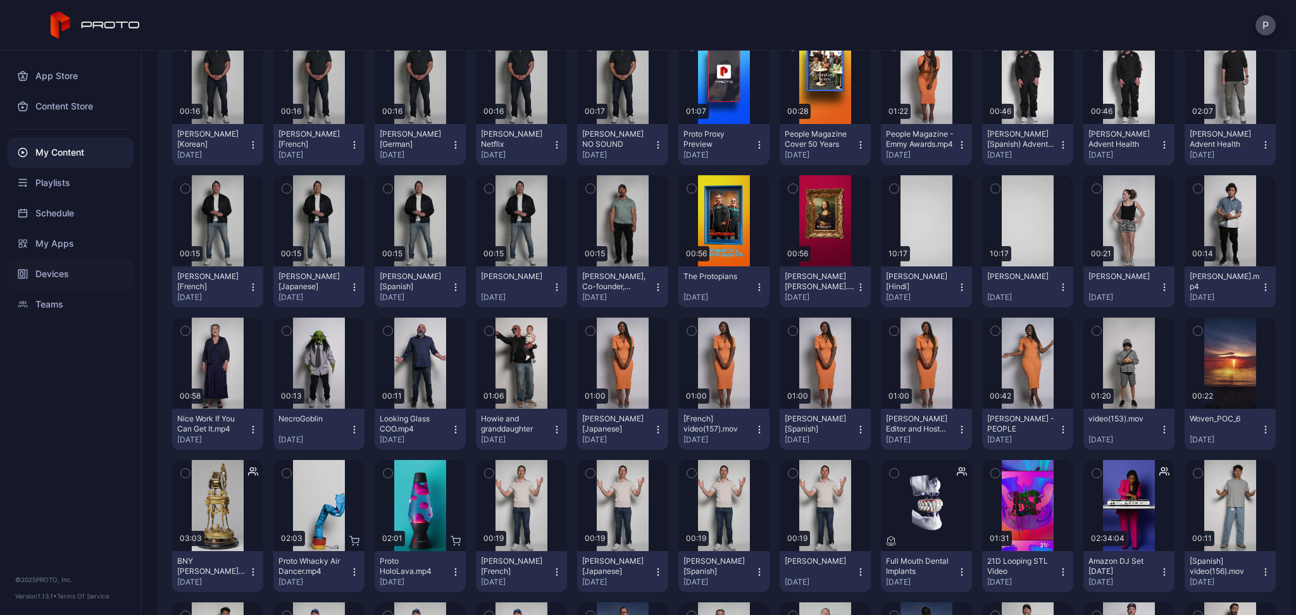
drag, startPoint x: 32, startPoint y: 289, endPoint x: 56, endPoint y: 279, distance: 26.1
click at [56, 279] on div "Devices" at bounding box center [71, 274] width 126 height 30
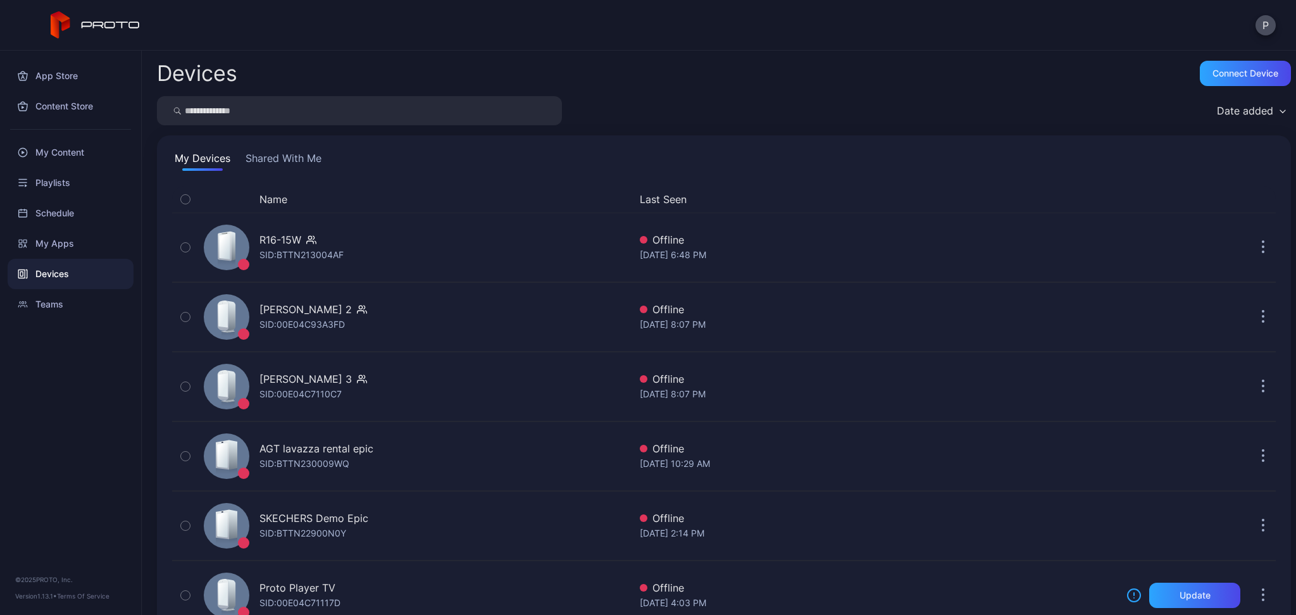
click at [313, 112] on input "search" at bounding box center [359, 110] width 405 height 29
type input "*******"
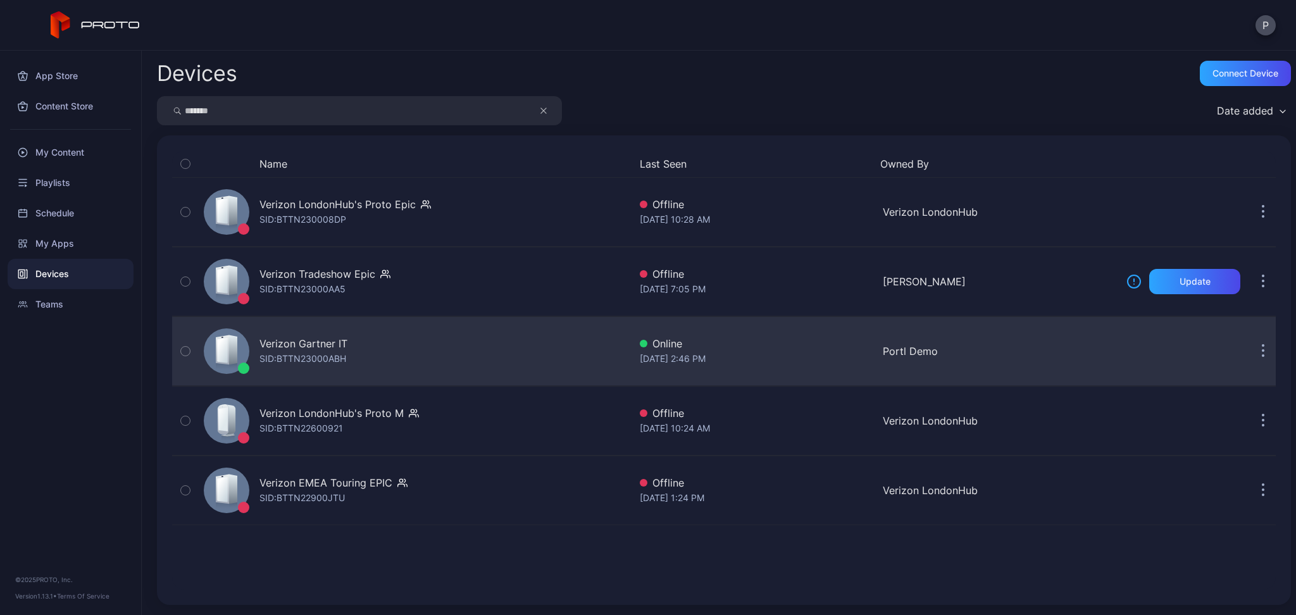
click at [281, 346] on div "Verizon Gartner IT" at bounding box center [304, 343] width 88 height 15
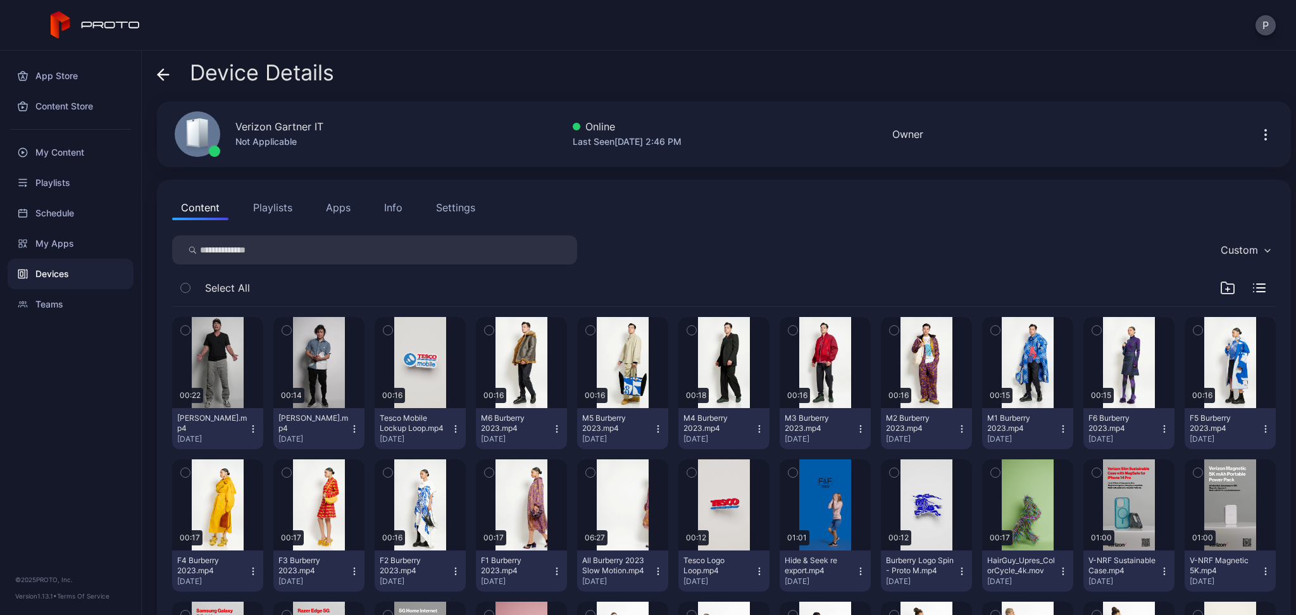
click at [258, 429] on icon "button" at bounding box center [253, 429] width 10 height 10
click at [242, 477] on button "Unassign" at bounding box center [222, 476] width 108 height 41
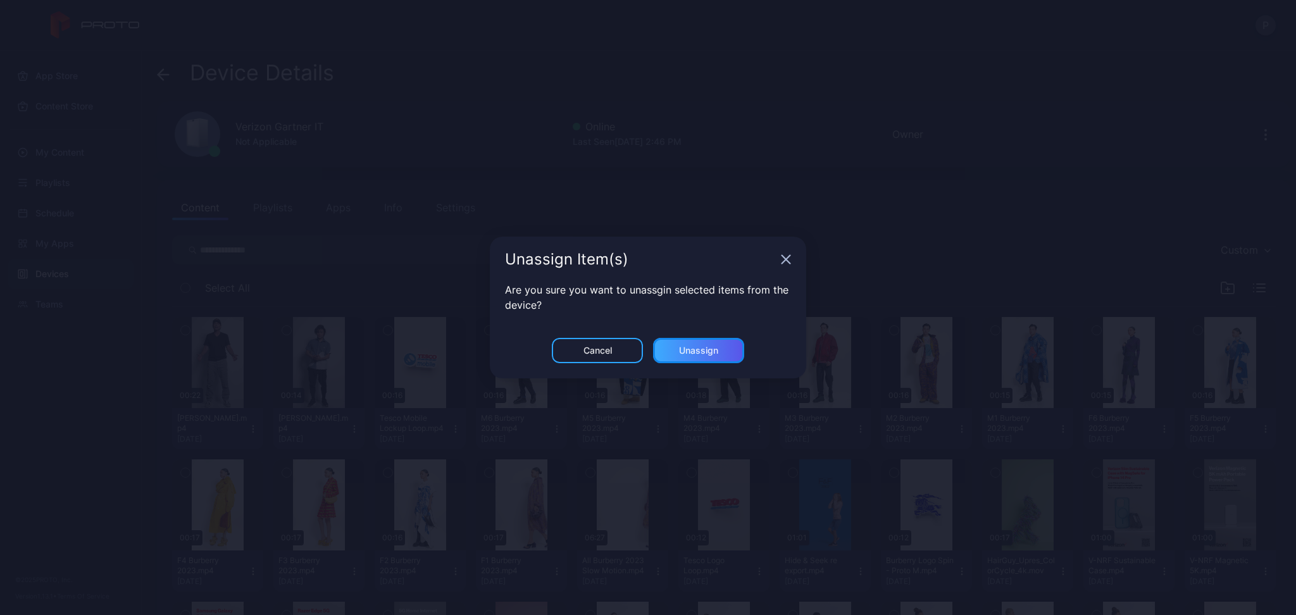
click at [679, 352] on div "Unassign" at bounding box center [698, 351] width 39 height 10
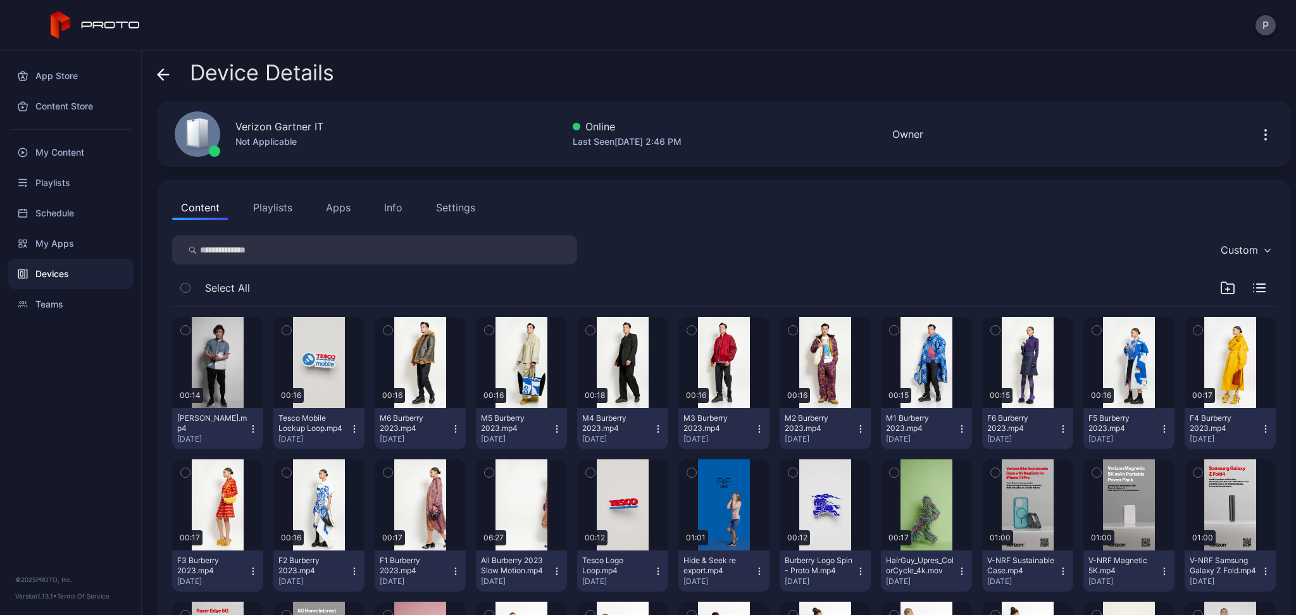
click at [253, 429] on icon "button" at bounding box center [253, 429] width 1 height 1
click at [237, 481] on button "Unassign" at bounding box center [222, 476] width 108 height 41
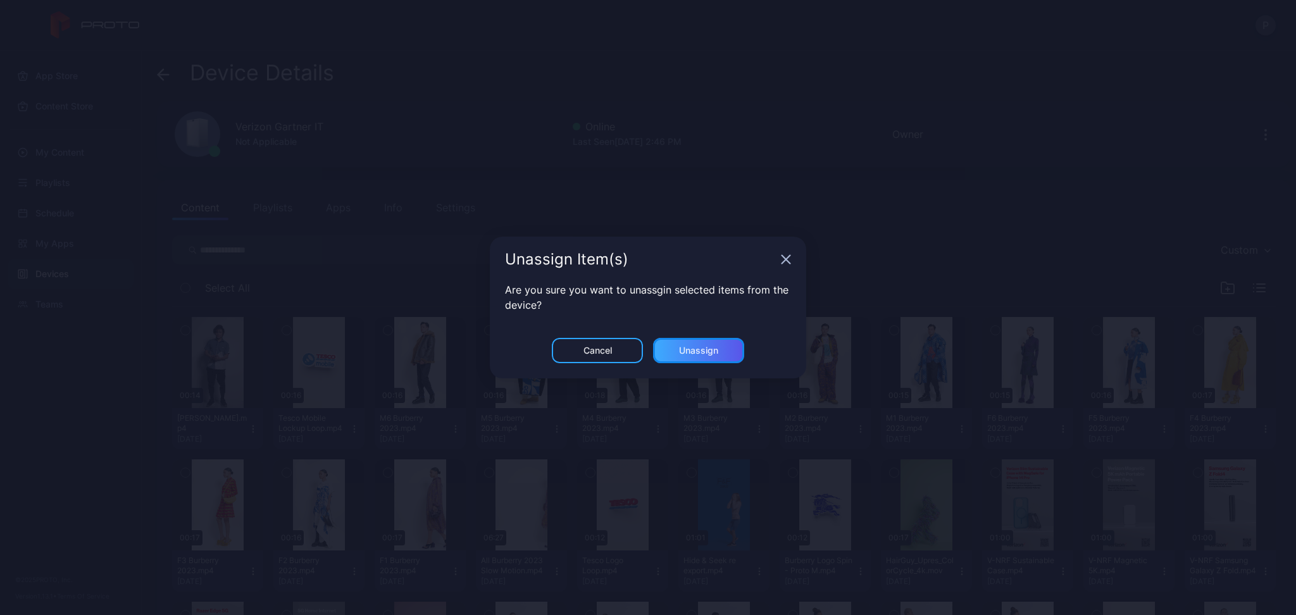
click at [666, 346] on div "Unassign" at bounding box center [698, 350] width 91 height 25
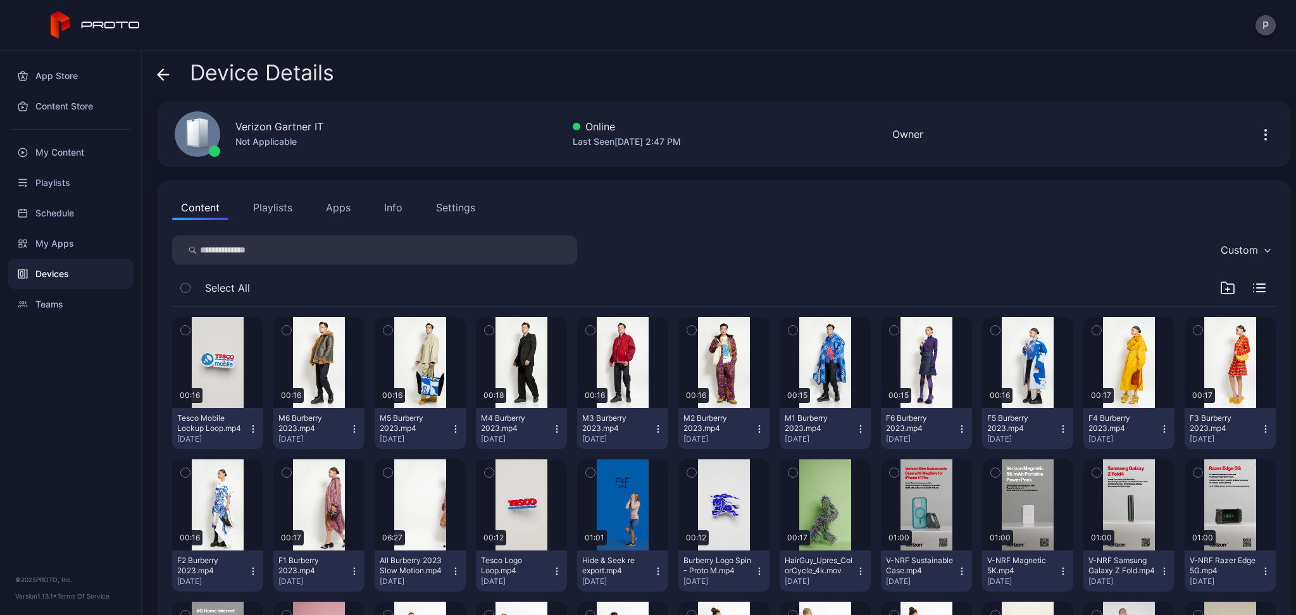
click at [333, 206] on button "Apps" at bounding box center [338, 207] width 42 height 25
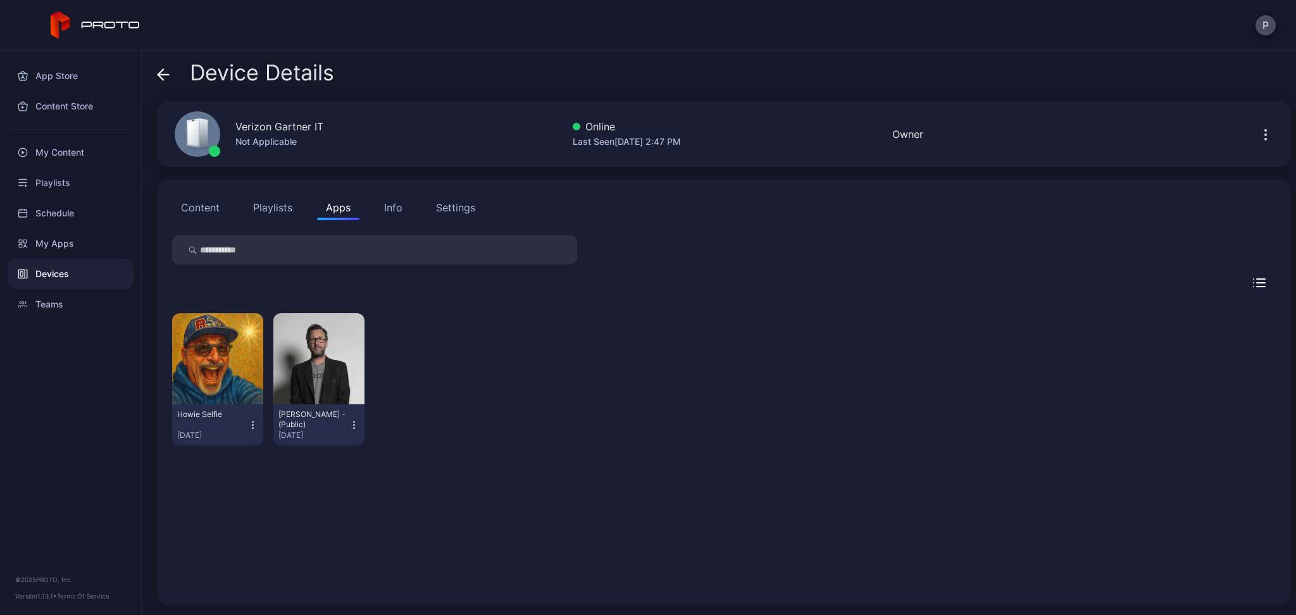
click at [258, 429] on icon "button" at bounding box center [252, 425] width 11 height 13
click at [237, 466] on button "Uninstall" at bounding box center [222, 467] width 108 height 41
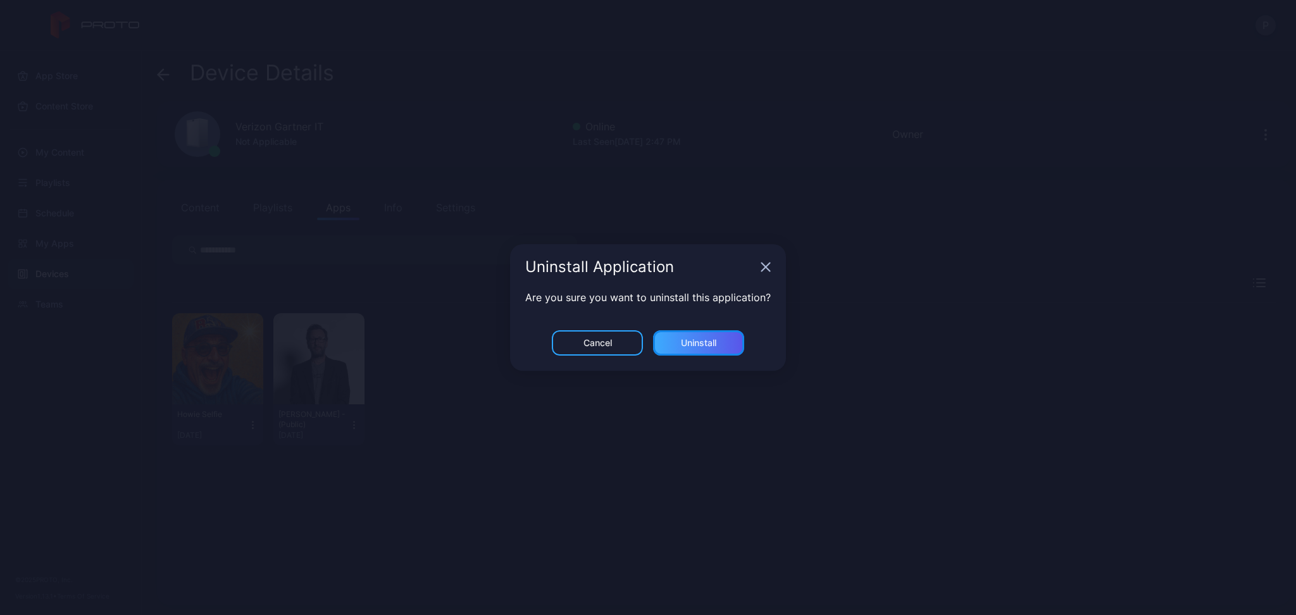
click at [659, 348] on div "Uninstall" at bounding box center [698, 342] width 91 height 25
